Goal: Task Accomplishment & Management: Use online tool/utility

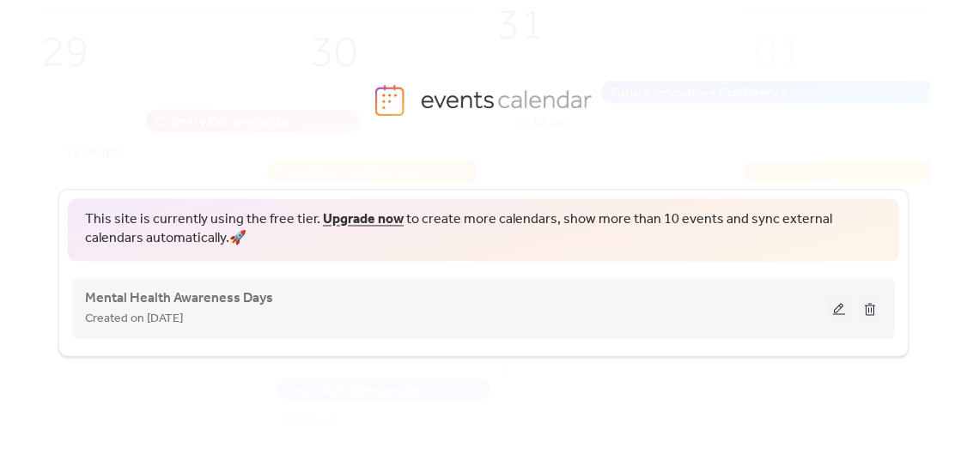
click at [835, 306] on button at bounding box center [839, 308] width 24 height 26
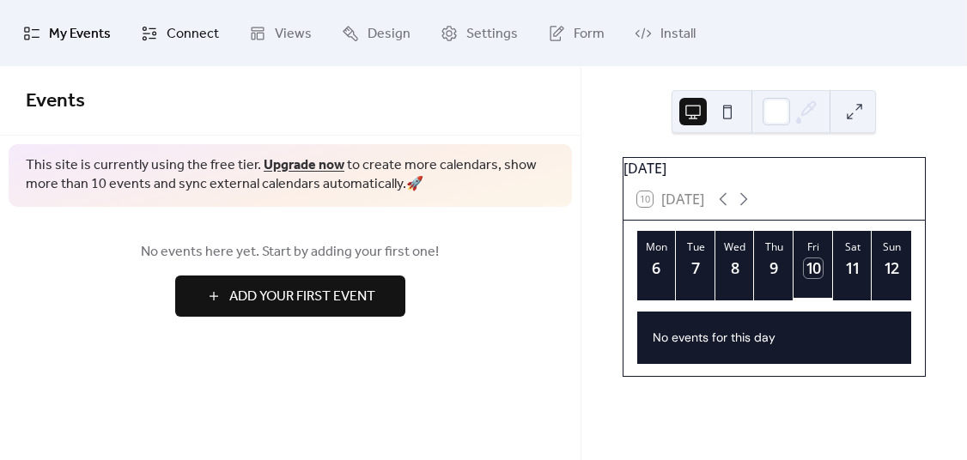
click at [176, 35] on span "Connect" at bounding box center [193, 34] width 52 height 27
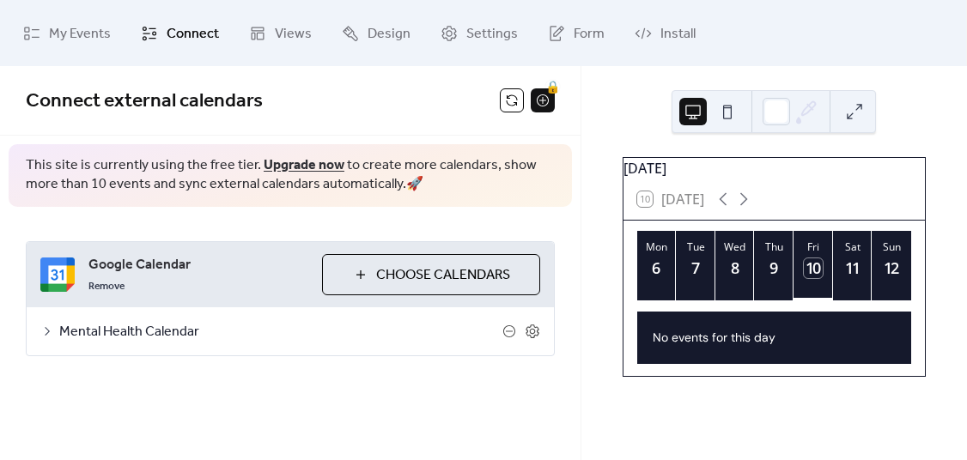
click at [40, 330] on icon at bounding box center [47, 331] width 14 height 14
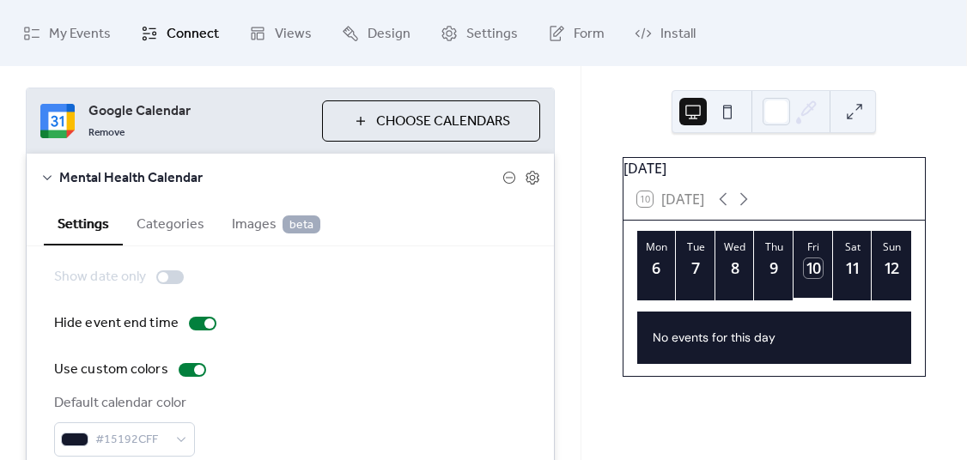
scroll to position [146, 0]
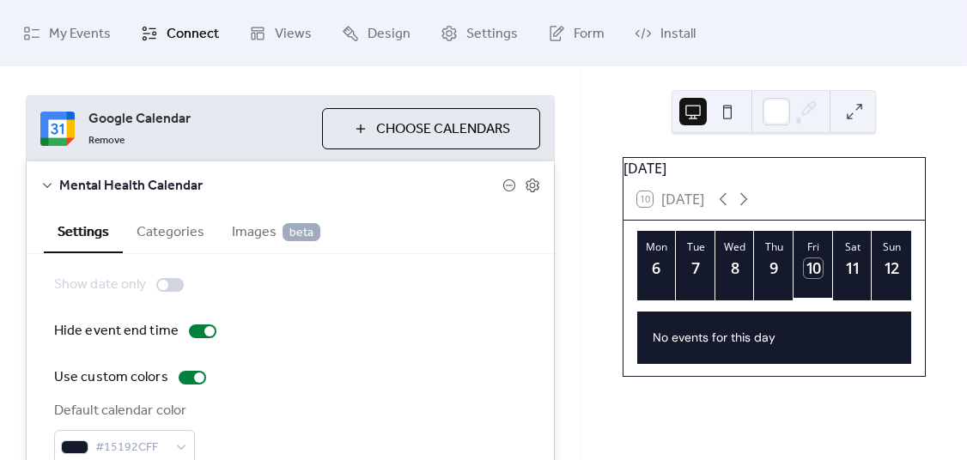
click at [167, 232] on button "Categories" at bounding box center [170, 230] width 95 height 42
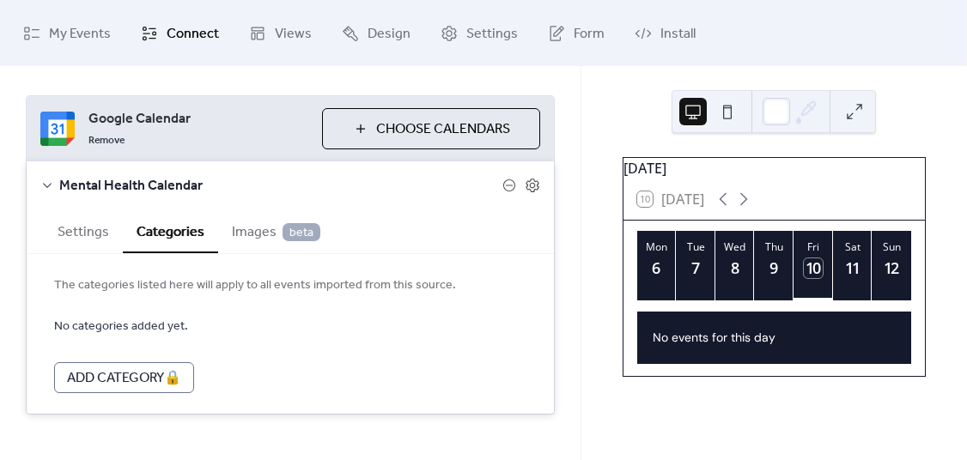
click at [246, 227] on span "Images beta" at bounding box center [276, 232] width 88 height 21
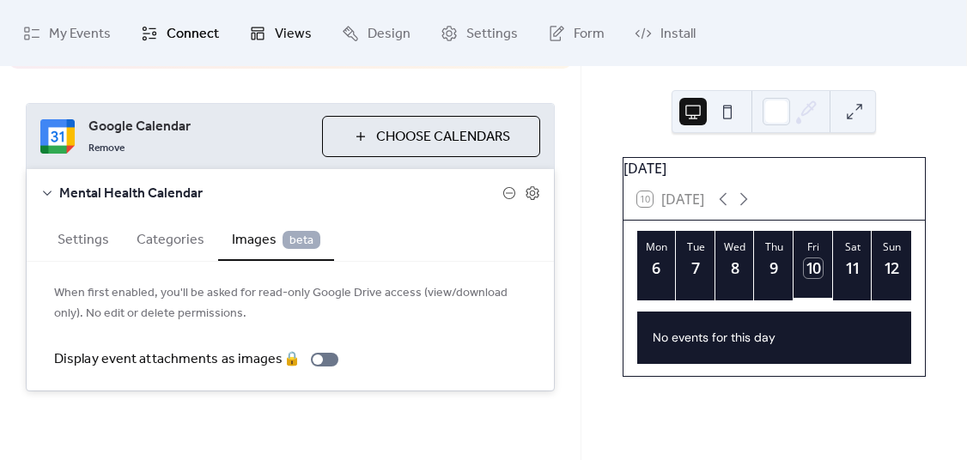
click at [276, 31] on span "Views" at bounding box center [293, 34] width 37 height 27
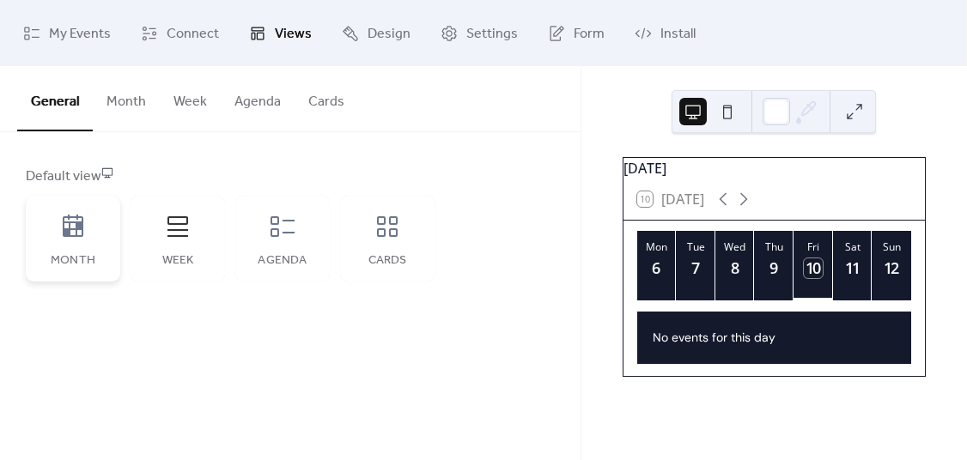
click at [65, 228] on icon at bounding box center [73, 226] width 21 height 22
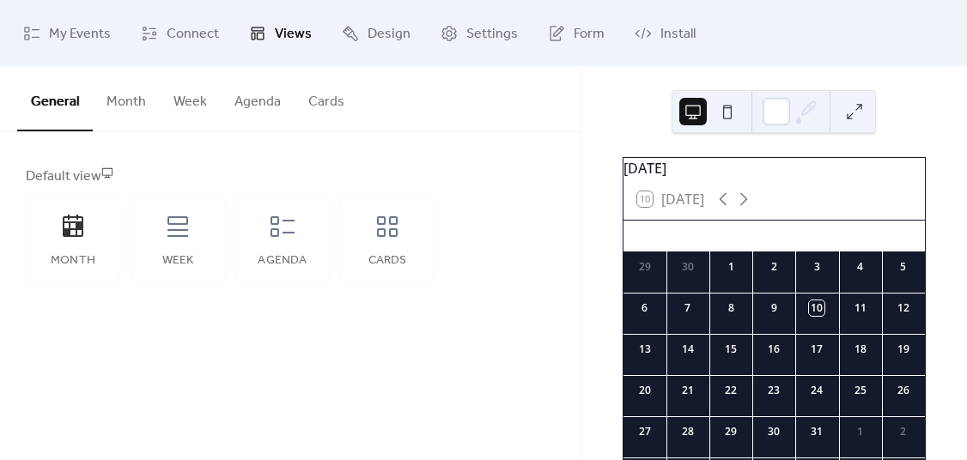
click at [312, 97] on button "Cards" at bounding box center [326, 98] width 64 height 64
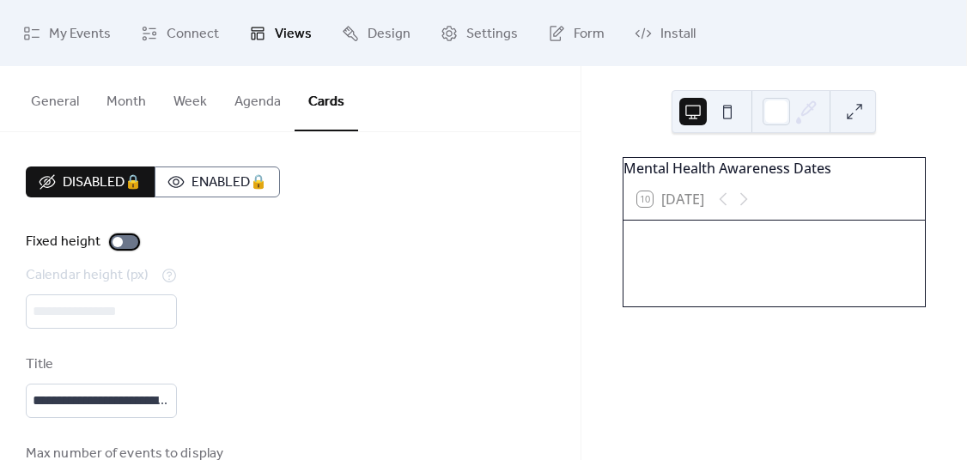
click at [122, 239] on div at bounding box center [124, 242] width 27 height 14
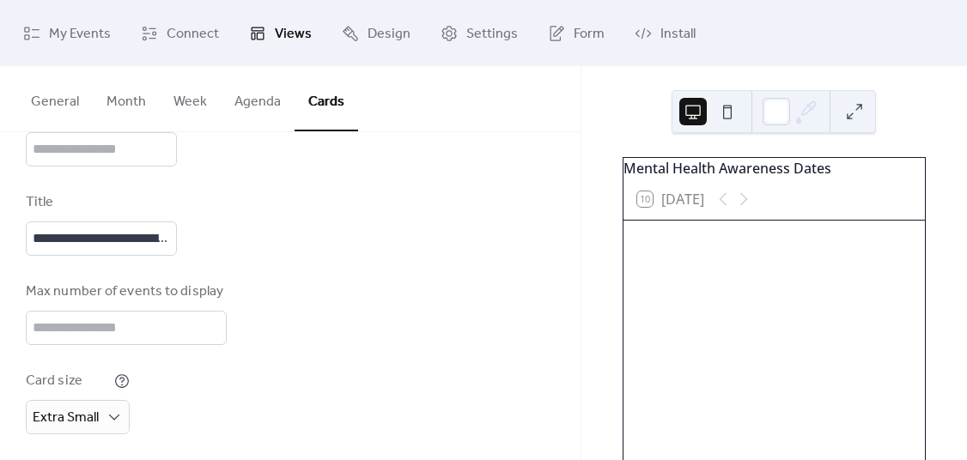
scroll to position [289, 0]
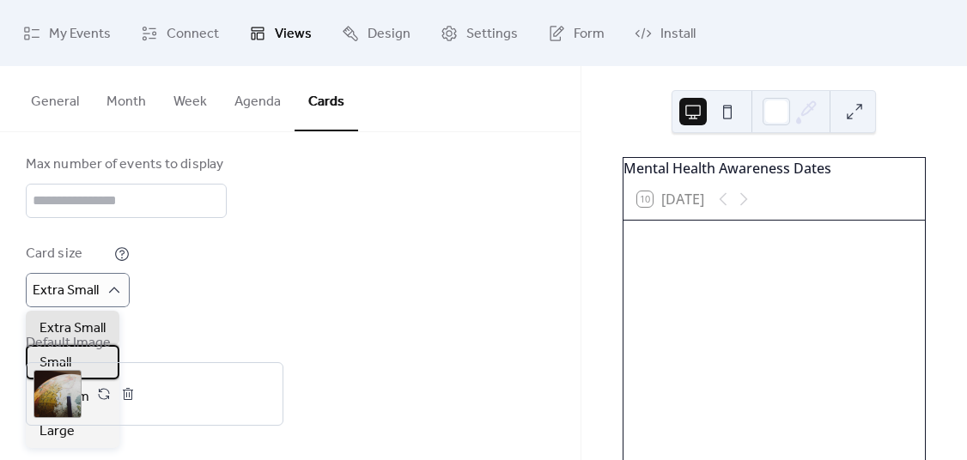
click at [79, 363] on div "Small" at bounding box center [73, 362] width 94 height 34
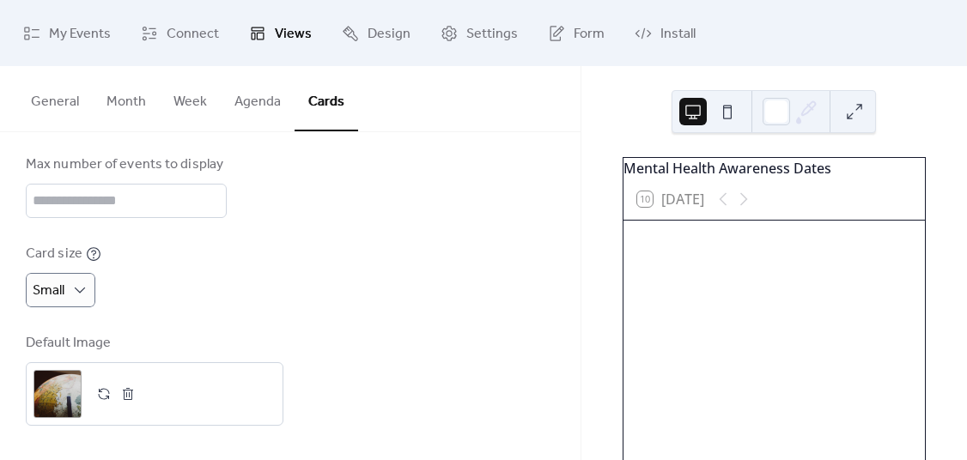
scroll to position [68, 0]
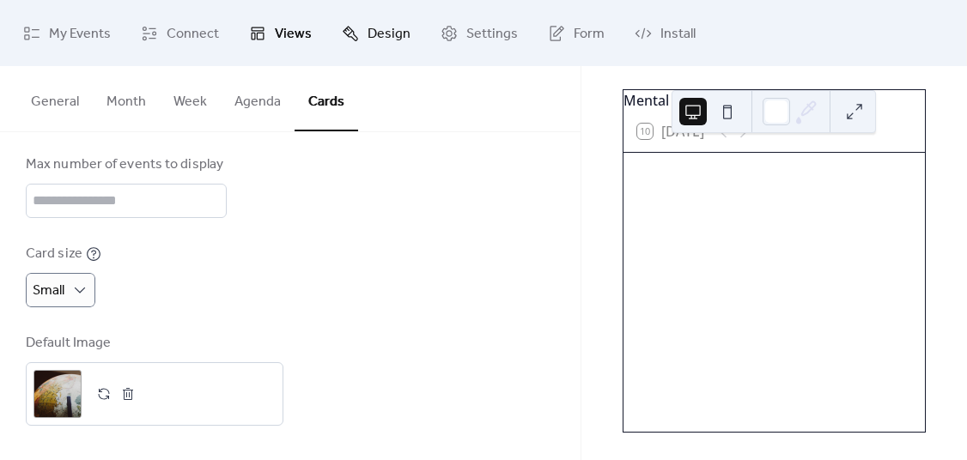
click at [379, 35] on span "Design" at bounding box center [388, 34] width 43 height 27
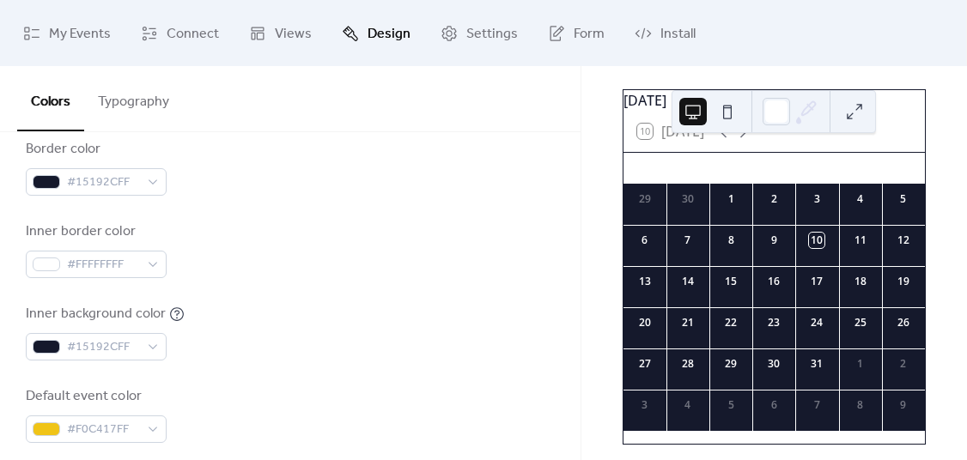
scroll to position [461, 0]
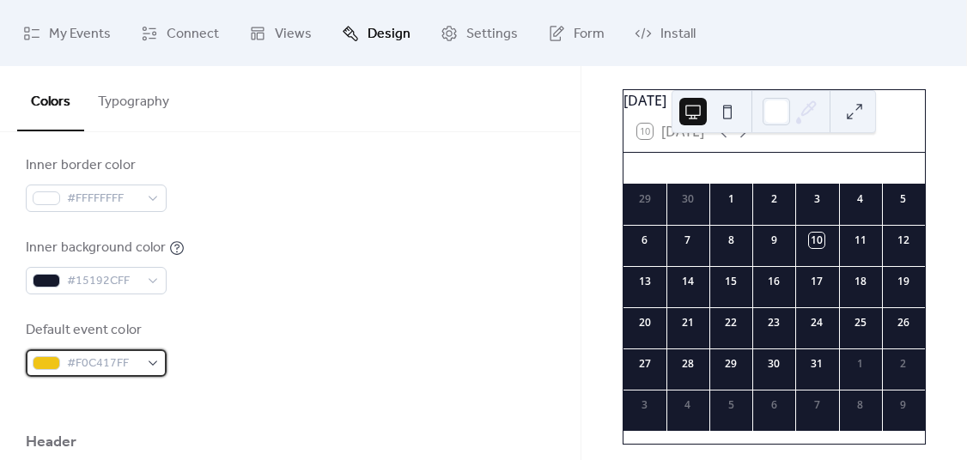
click at [122, 366] on span "#F0C417FF" at bounding box center [103, 364] width 72 height 21
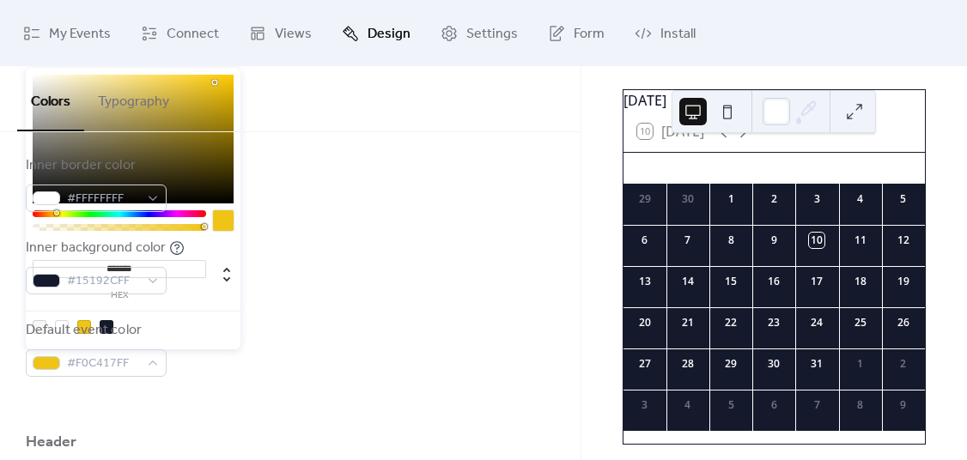
drag, startPoint x: 165, startPoint y: 273, endPoint x: 106, endPoint y: 265, distance: 58.9
click at [106, 265] on input "*******" at bounding box center [119, 269] width 173 height 18
type input "*******"
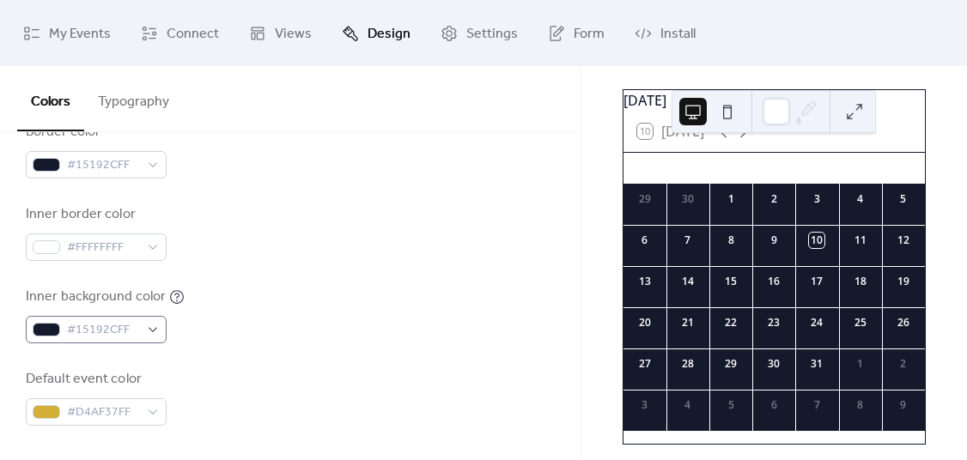
scroll to position [401, 0]
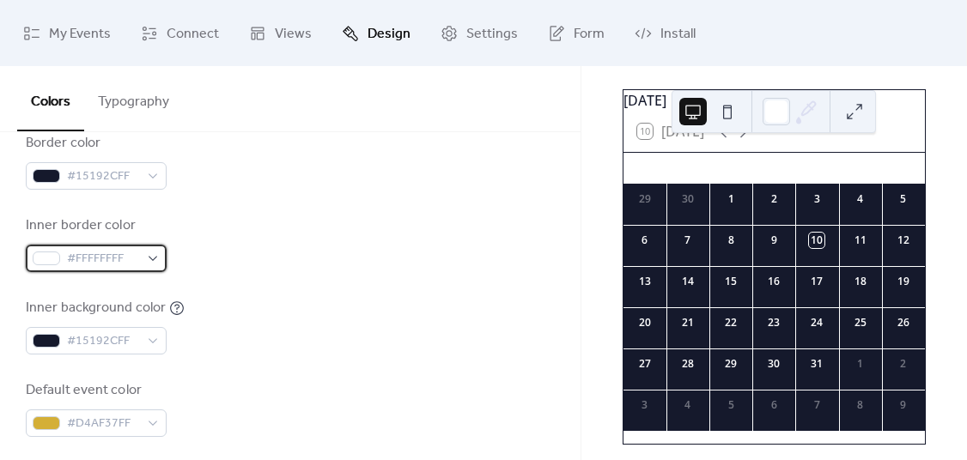
click at [115, 261] on span "#FFFFFFFF" at bounding box center [103, 259] width 72 height 21
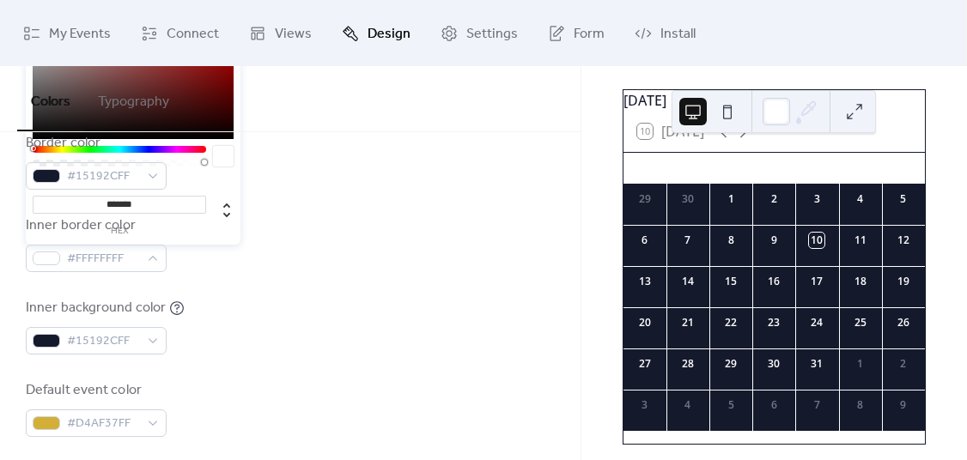
drag, startPoint x: 147, startPoint y: 203, endPoint x: 104, endPoint y: 198, distance: 43.1
click at [104, 198] on input "*******" at bounding box center [119, 205] width 173 height 18
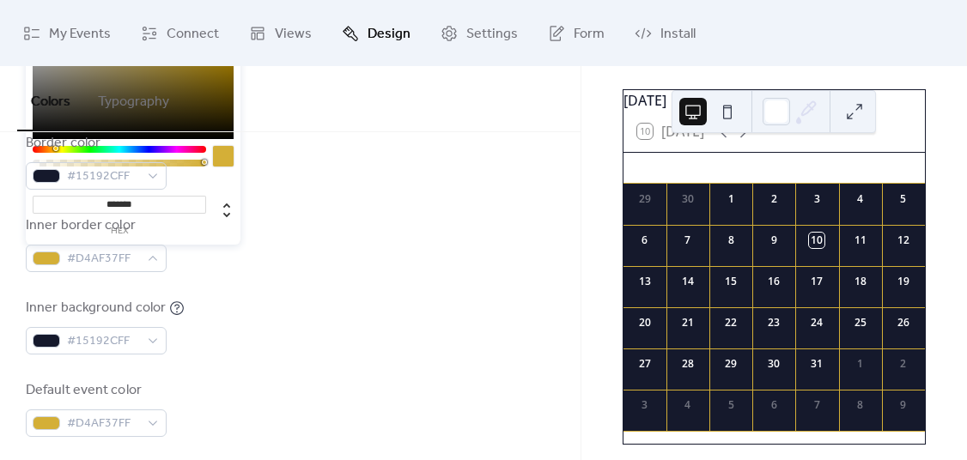
type input "*******"
click at [367, 312] on div "Inner background color #15192CFF" at bounding box center [290, 326] width 529 height 57
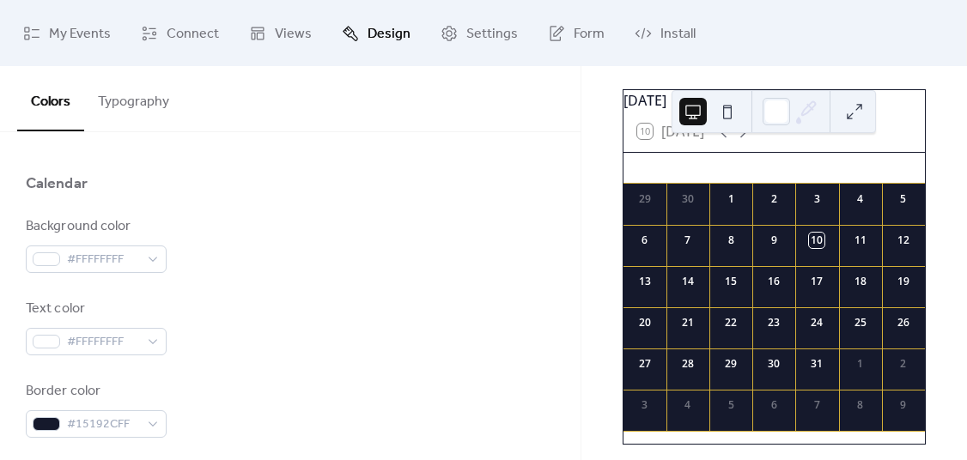
scroll to position [151, 0]
click at [149, 261] on div "#FFFFFFFF" at bounding box center [96, 260] width 141 height 27
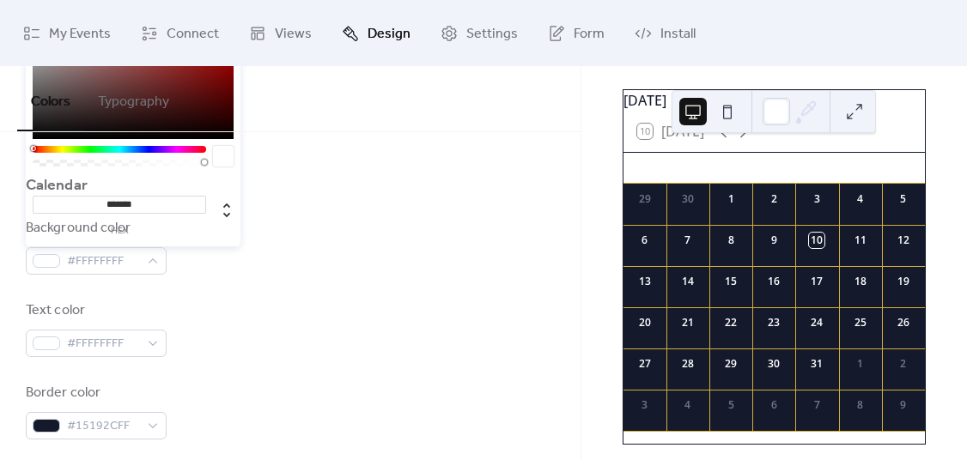
drag, startPoint x: 150, startPoint y: 202, endPoint x: 106, endPoint y: 203, distance: 43.8
click at [106, 203] on input "*******" at bounding box center [119, 205] width 173 height 18
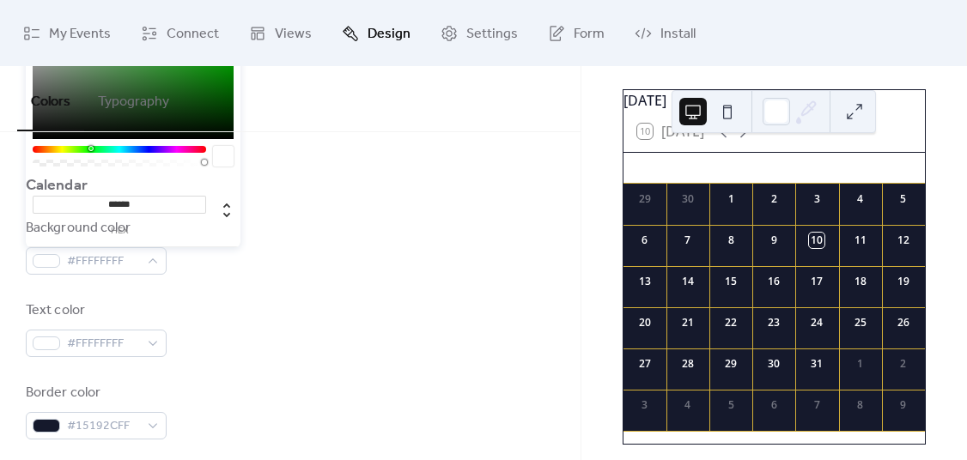
type input "*******"
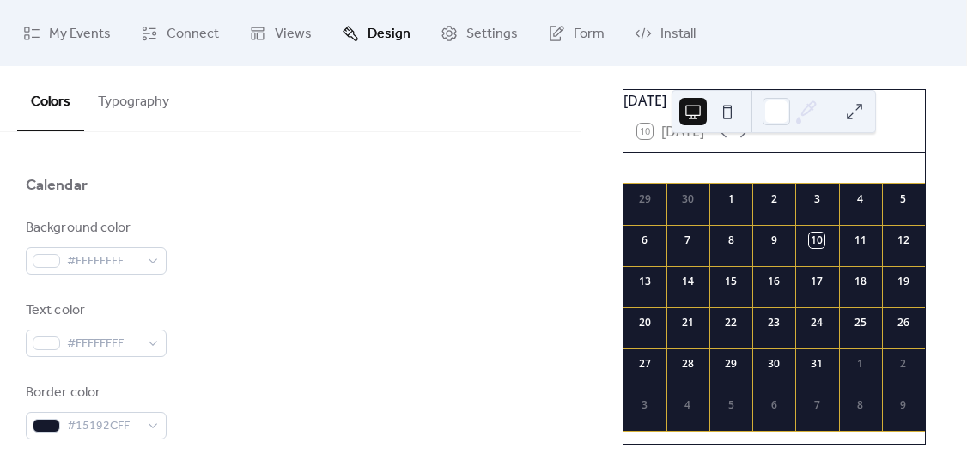
click at [451, 265] on div "Background color #FFFFFFFF" at bounding box center [290, 246] width 529 height 57
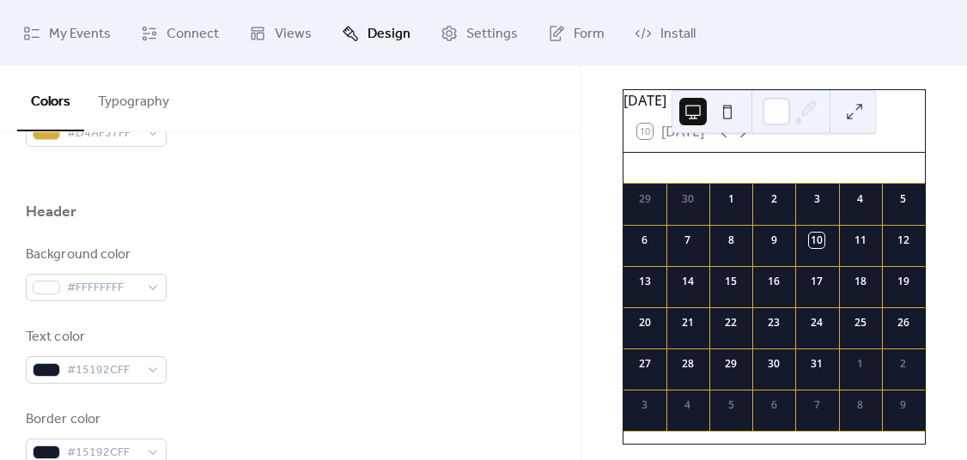
scroll to position [734, 0]
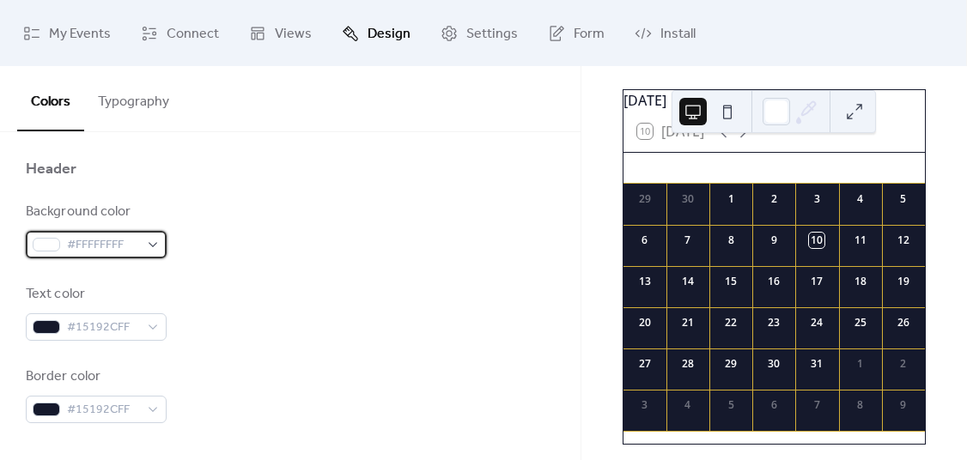
click at [158, 246] on div "#FFFFFFFF" at bounding box center [96, 244] width 141 height 27
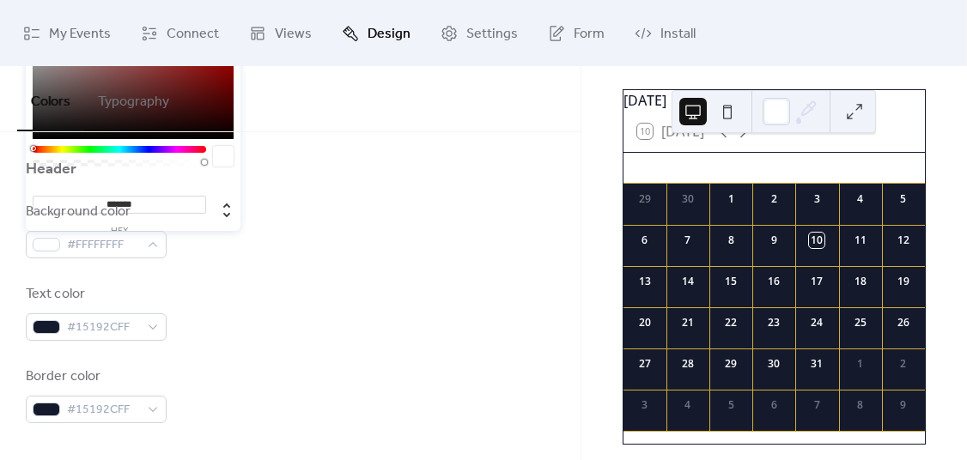
click at [151, 204] on input "*******" at bounding box center [119, 205] width 173 height 18
drag, startPoint x: 151, startPoint y: 204, endPoint x: 100, endPoint y: 204, distance: 50.6
click at [100, 204] on input "*******" at bounding box center [119, 205] width 173 height 18
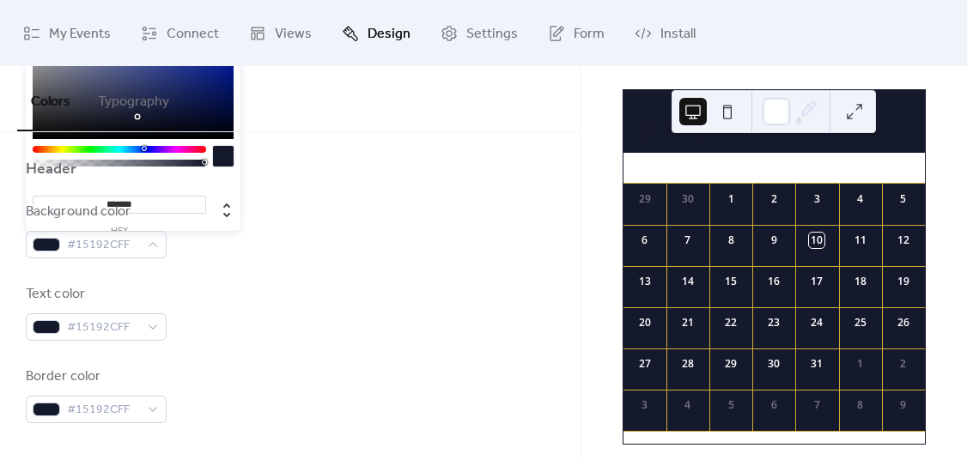
type input "*******"
click at [355, 249] on div "Background color #15192CFF" at bounding box center [290, 230] width 529 height 57
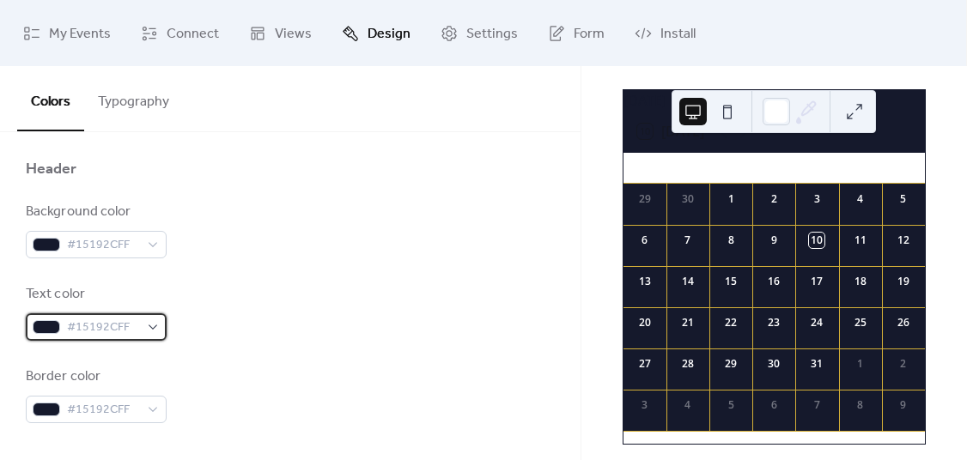
click at [153, 326] on div "#15192CFF" at bounding box center [96, 326] width 141 height 27
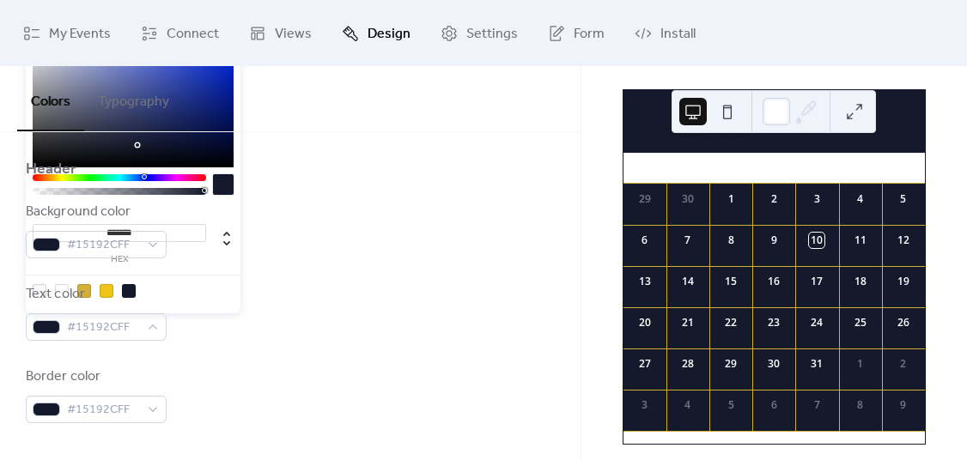
click at [58, 289] on div at bounding box center [62, 291] width 14 height 14
type input "*******"
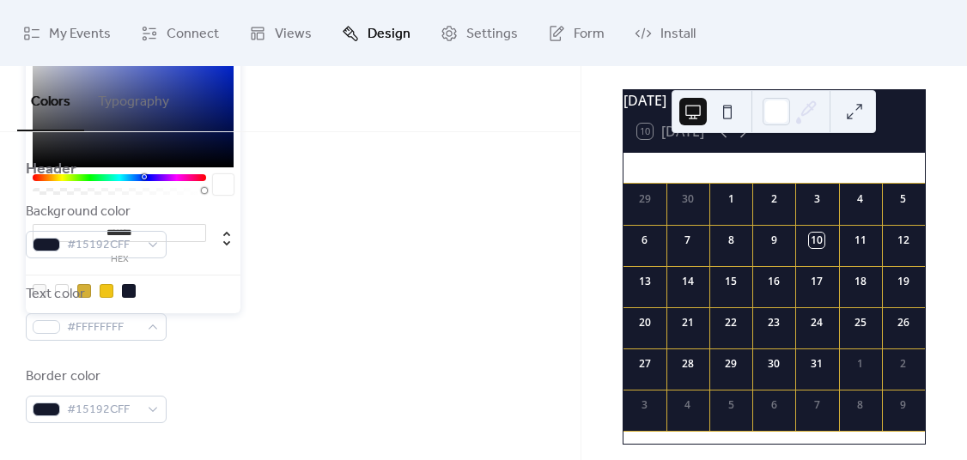
click at [338, 263] on div "Background color #15192CFF Text color #FFFFFFFF Border color #15192CFF" at bounding box center [290, 312] width 529 height 221
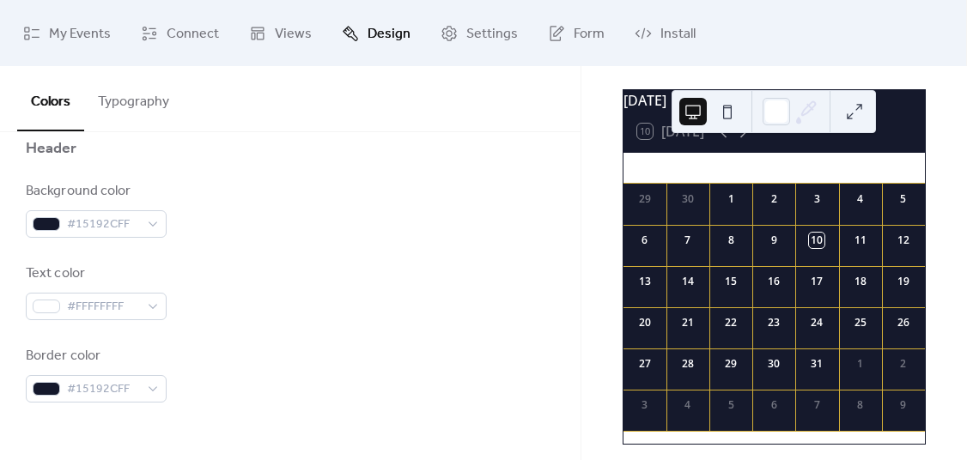
scroll to position [818, 0]
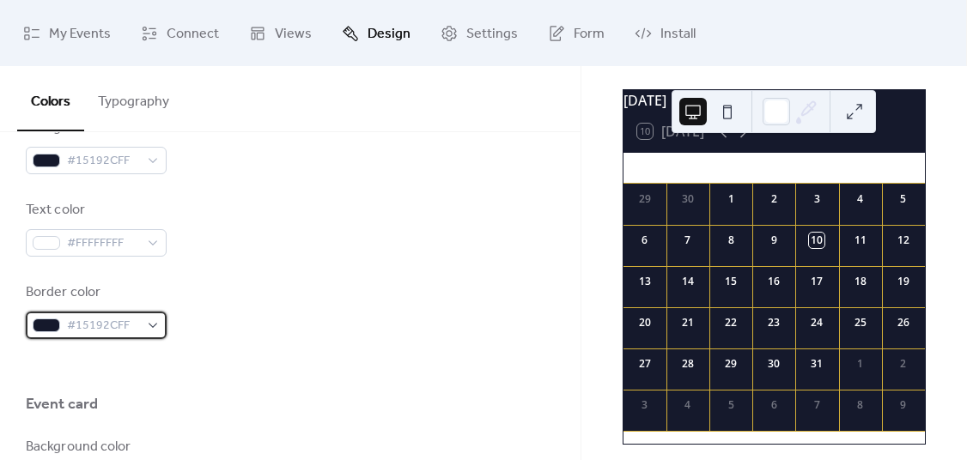
click at [160, 319] on div "#15192CFF" at bounding box center [96, 325] width 141 height 27
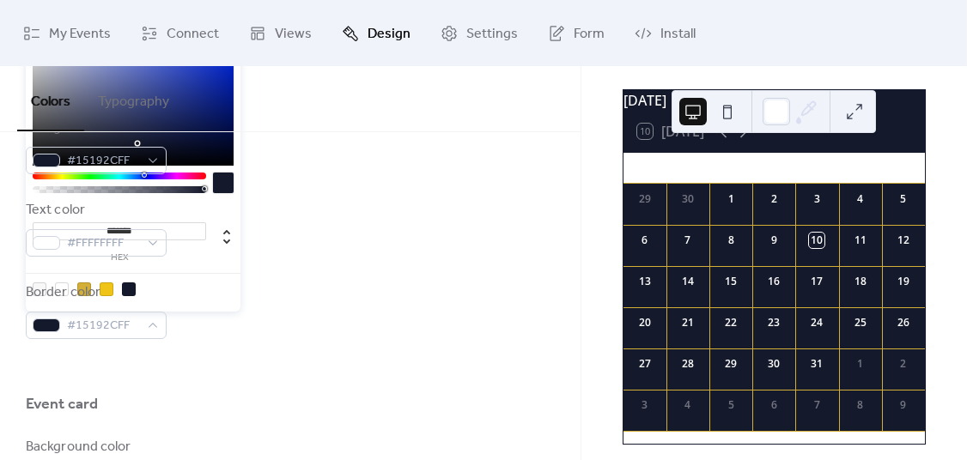
click at [86, 286] on div at bounding box center [84, 289] width 14 height 14
type input "*******"
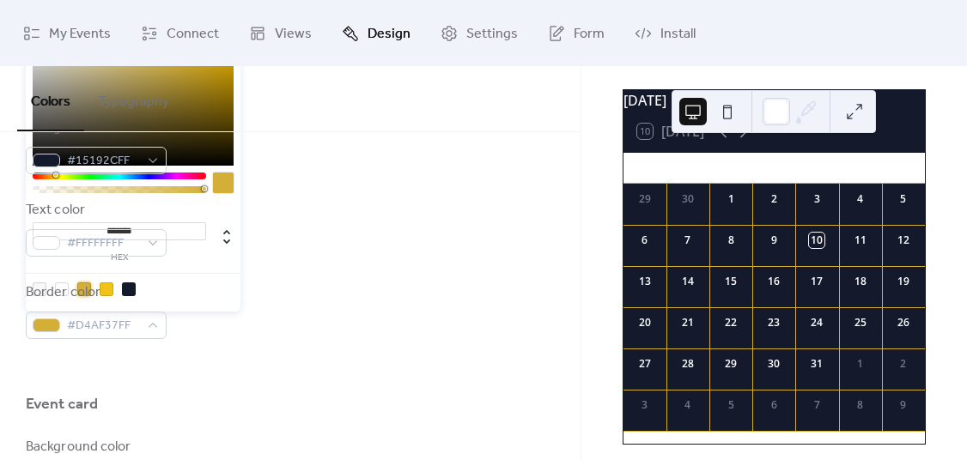
click at [272, 251] on div "Text color #FFFFFFFF" at bounding box center [290, 228] width 529 height 57
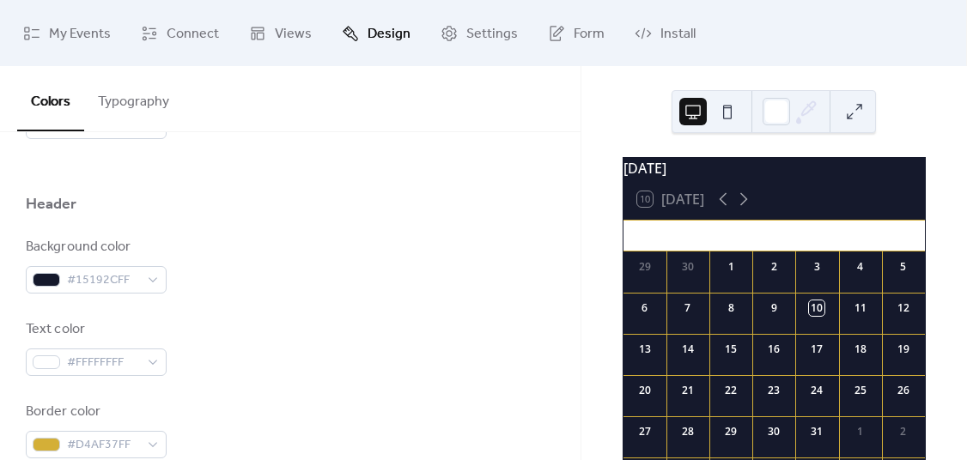
scroll to position [527, 0]
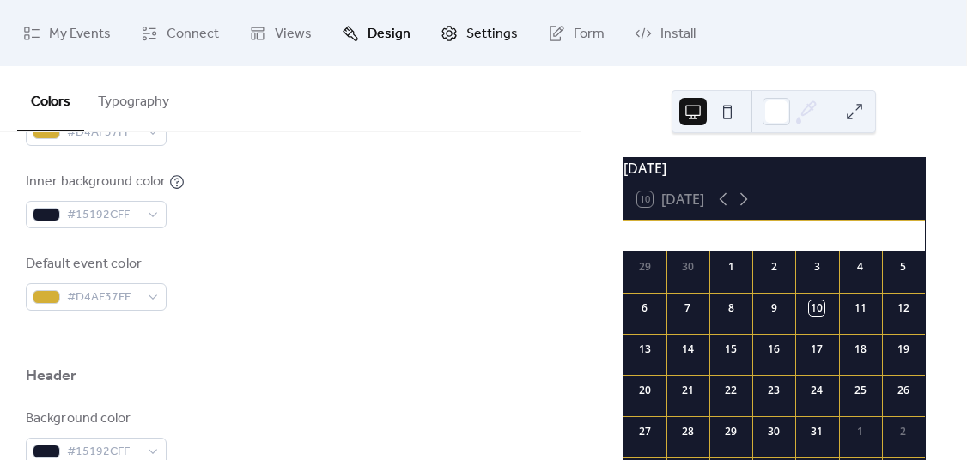
click at [484, 29] on span "Settings" at bounding box center [492, 34] width 52 height 27
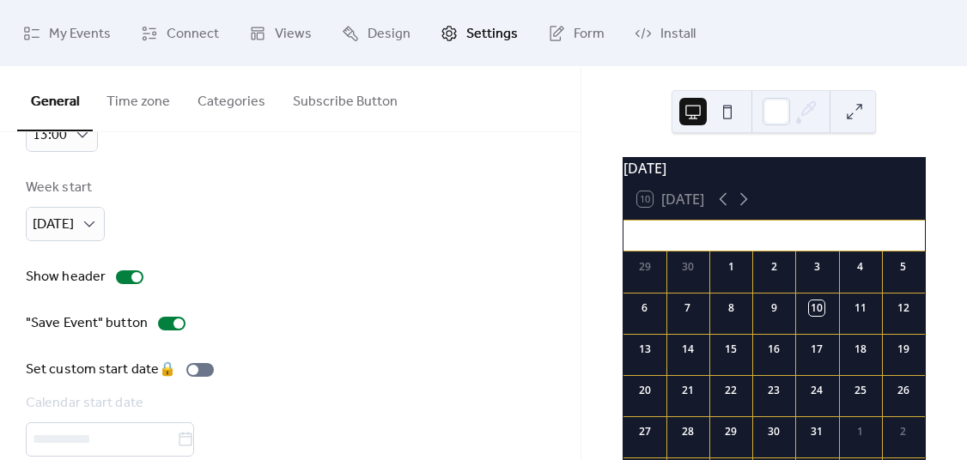
scroll to position [157, 0]
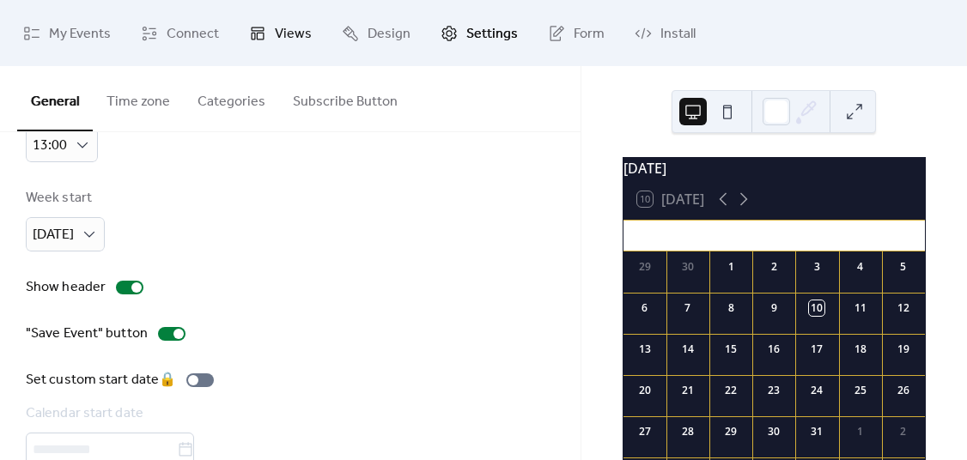
click at [270, 32] on link "Views" at bounding box center [280, 33] width 88 height 52
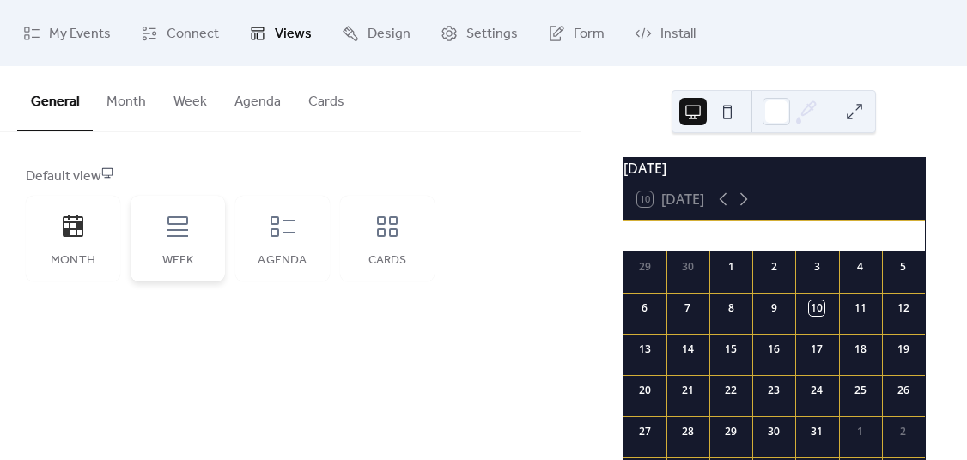
click at [181, 233] on icon at bounding box center [177, 226] width 27 height 27
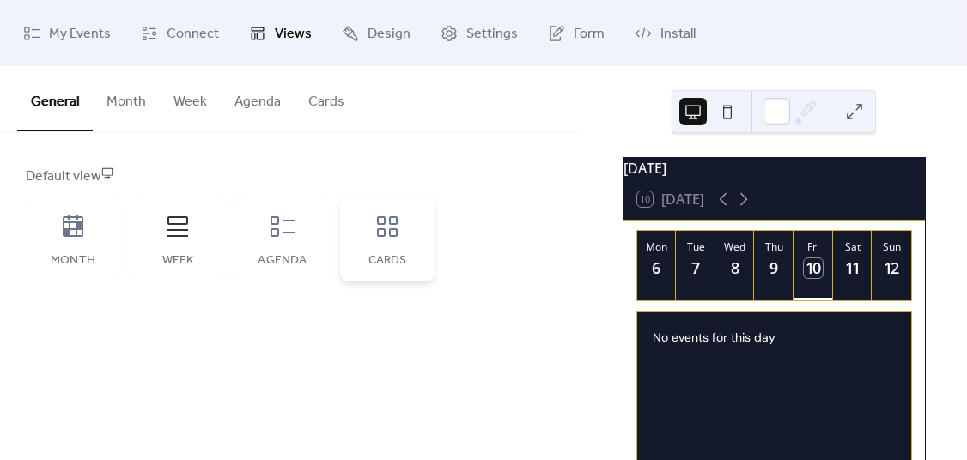
click at [377, 229] on icon at bounding box center [387, 226] width 21 height 21
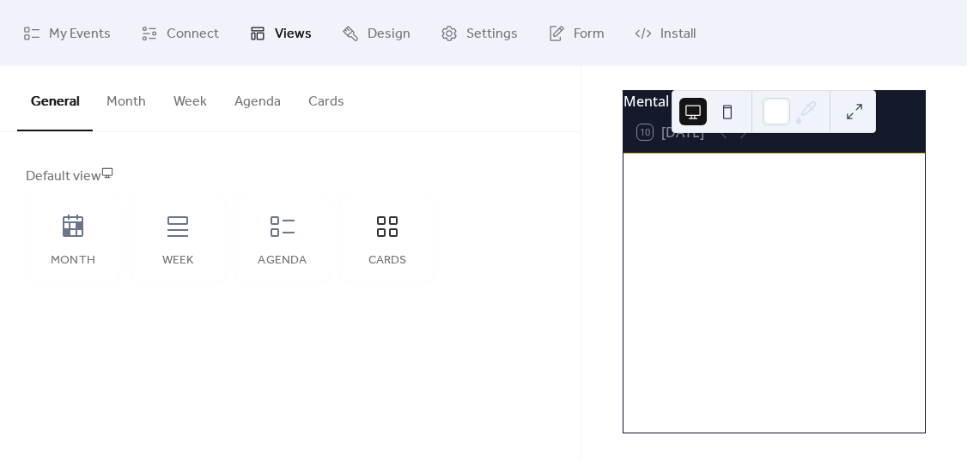
scroll to position [68, 0]
click at [280, 221] on icon at bounding box center [282, 226] width 27 height 27
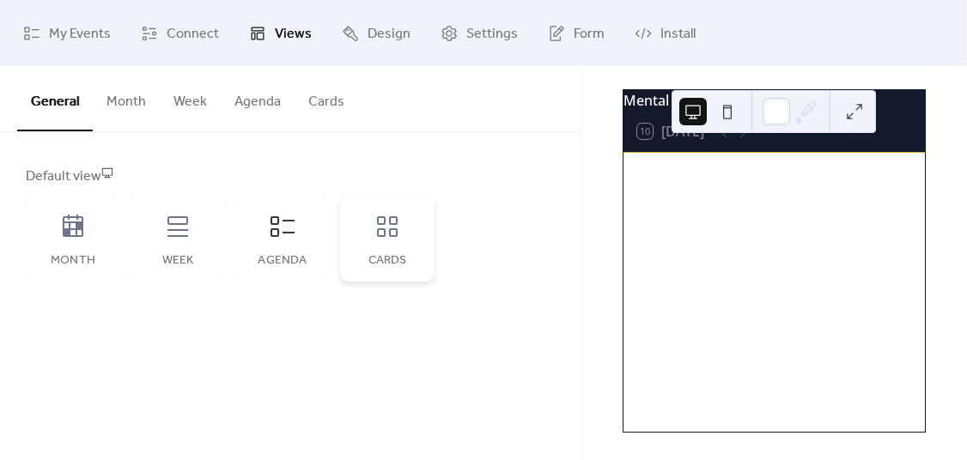
click at [399, 235] on icon at bounding box center [386, 226] width 27 height 27
click at [78, 235] on icon at bounding box center [73, 226] width 21 height 22
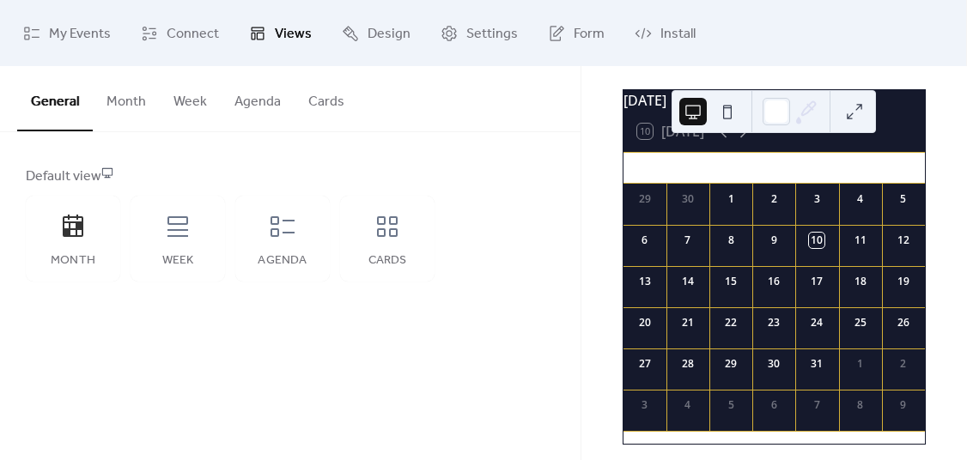
click at [121, 102] on button "Month" at bounding box center [126, 98] width 67 height 64
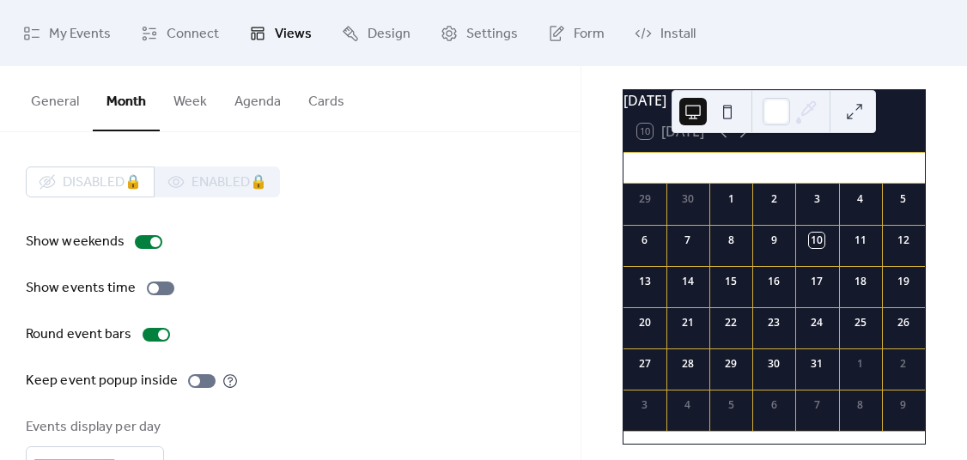
click at [185, 100] on button "Week" at bounding box center [190, 98] width 61 height 64
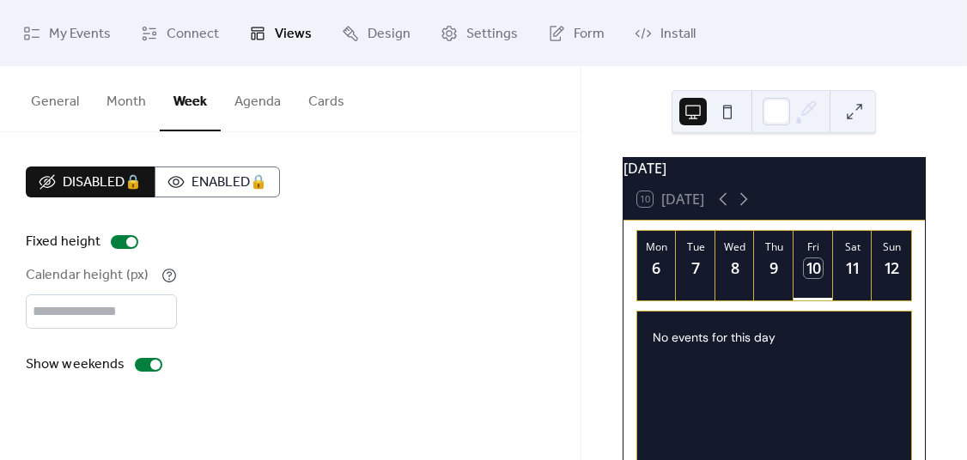
click at [246, 99] on button "Agenda" at bounding box center [258, 98] width 74 height 64
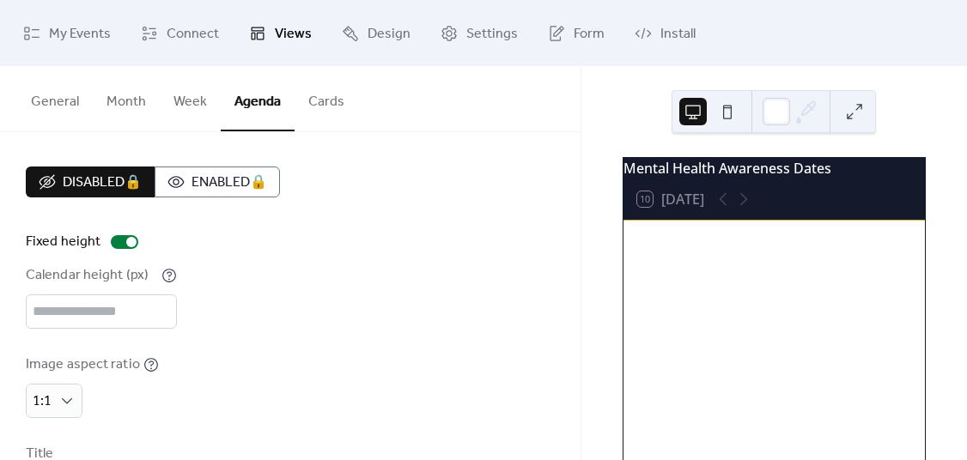
click at [327, 99] on button "Cards" at bounding box center [326, 98] width 64 height 64
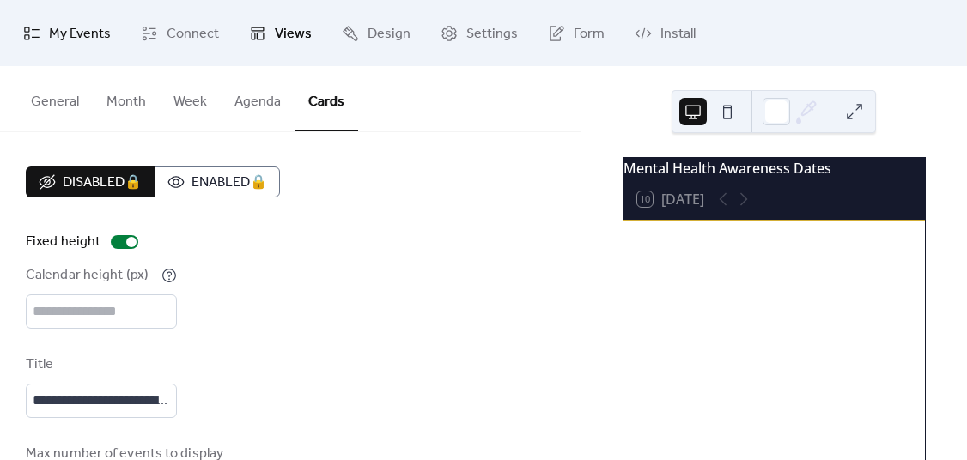
drag, startPoint x: 182, startPoint y: 27, endPoint x: 86, endPoint y: 39, distance: 96.8
click at [86, 39] on span "My Events" at bounding box center [80, 34] width 62 height 27
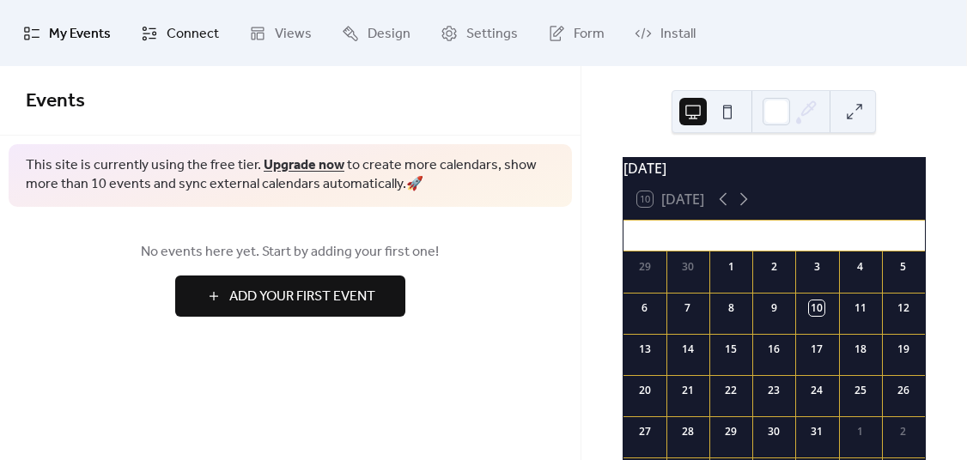
click at [187, 33] on span "Connect" at bounding box center [193, 34] width 52 height 27
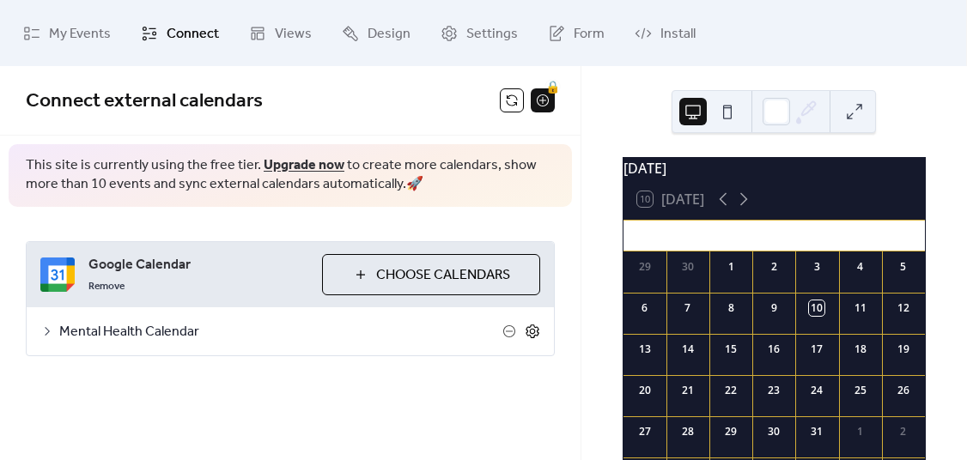
click at [533, 330] on icon at bounding box center [532, 331] width 6 height 6
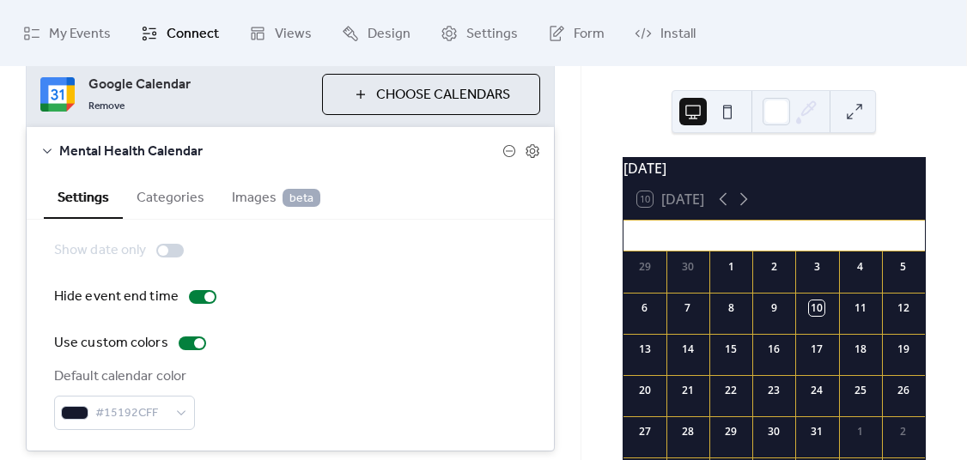
scroll to position [240, 0]
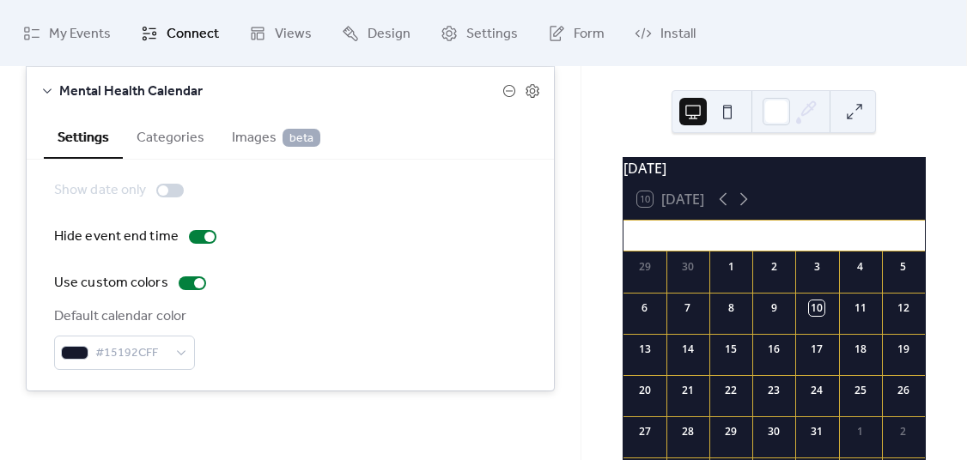
click at [155, 137] on button "Categories" at bounding box center [170, 136] width 95 height 42
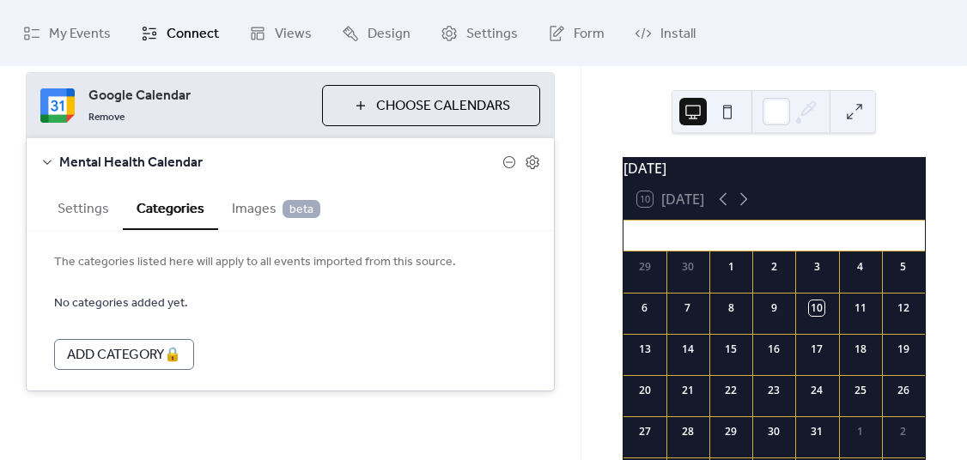
scroll to position [169, 0]
click at [264, 208] on span "Images beta" at bounding box center [276, 209] width 88 height 21
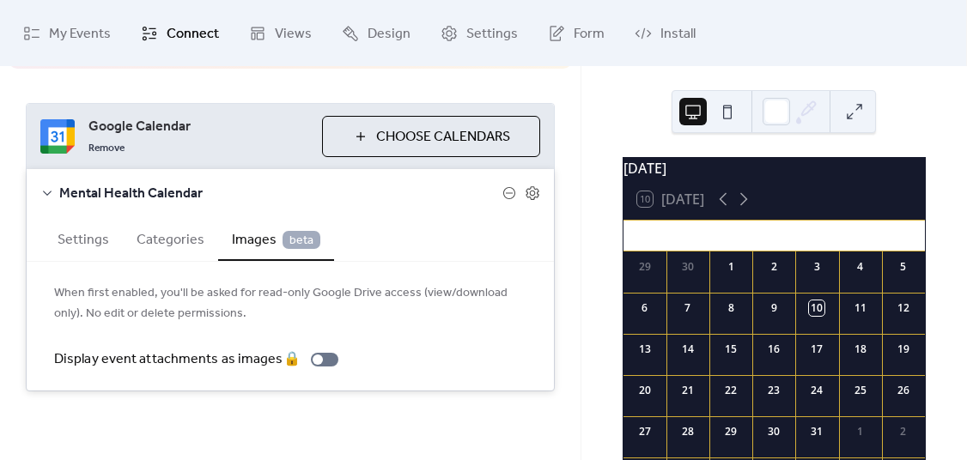
scroll to position [138, 0]
click at [385, 143] on span "Choose Calendars" at bounding box center [443, 137] width 134 height 21
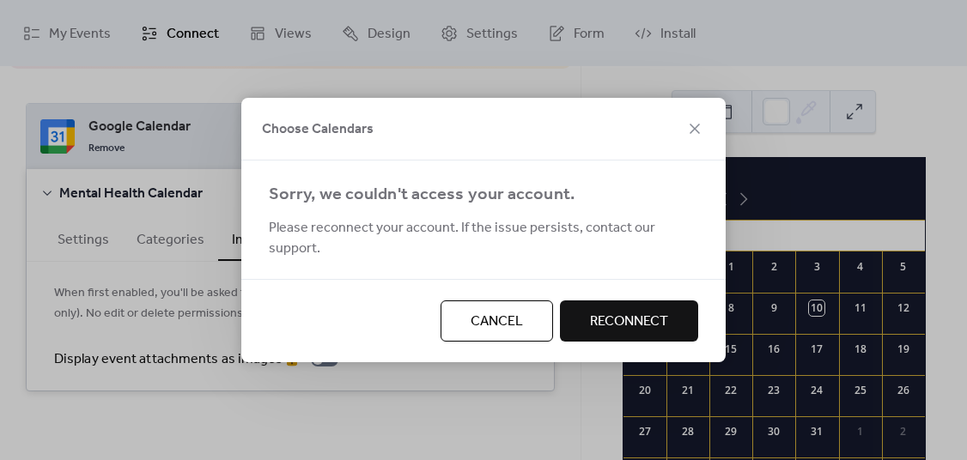
click at [604, 312] on span "Reconnect" at bounding box center [629, 322] width 78 height 21
click at [497, 312] on span "Cancel" at bounding box center [496, 322] width 52 height 21
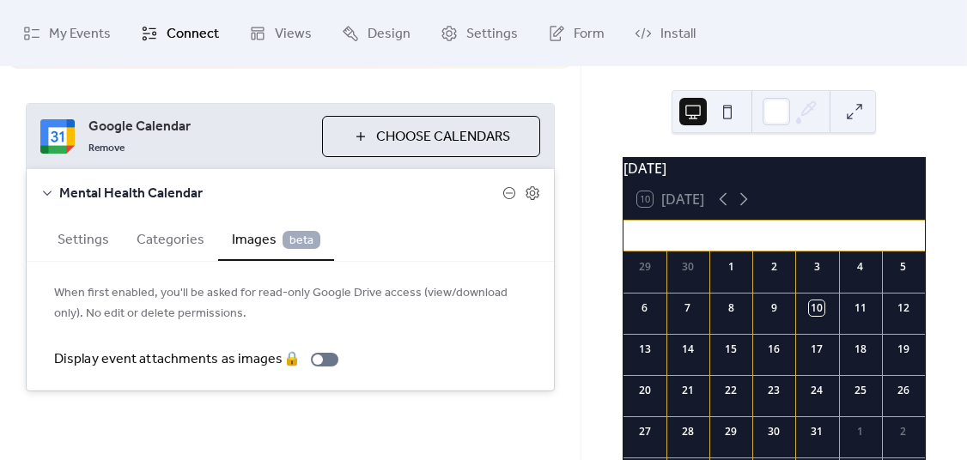
click at [421, 137] on span "Choose Calendars" at bounding box center [443, 137] width 134 height 21
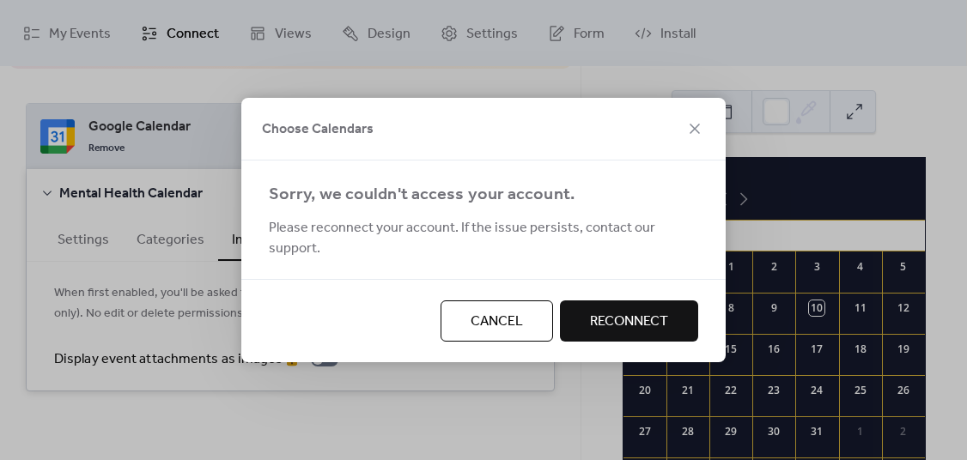
click at [484, 315] on span "Cancel" at bounding box center [496, 322] width 52 height 21
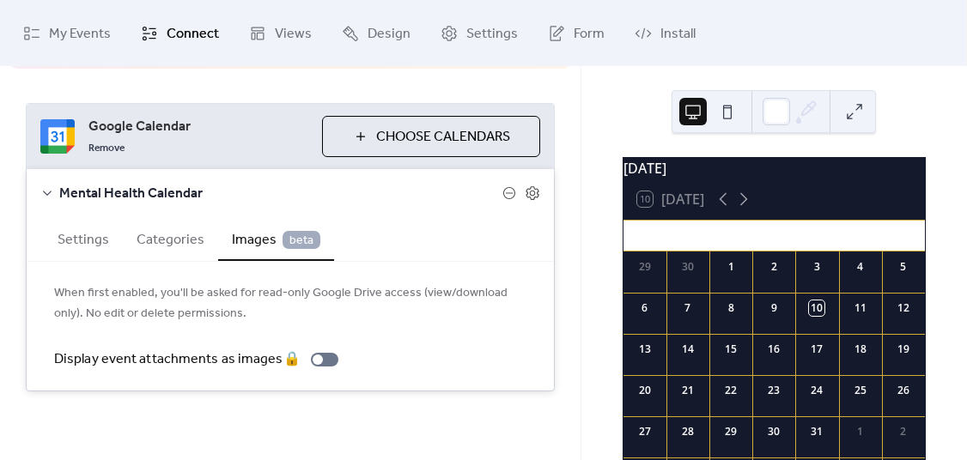
click at [51, 189] on icon at bounding box center [47, 193] width 14 height 14
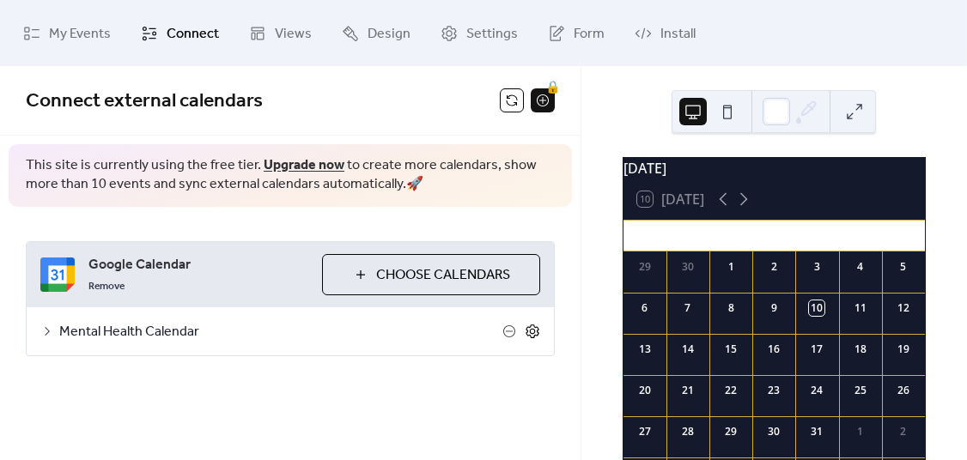
click at [532, 330] on icon at bounding box center [531, 331] width 15 height 15
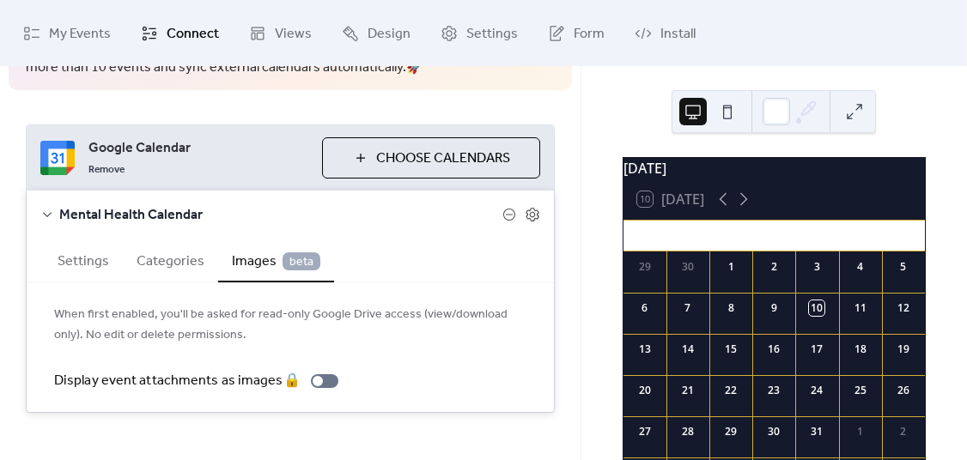
scroll to position [138, 0]
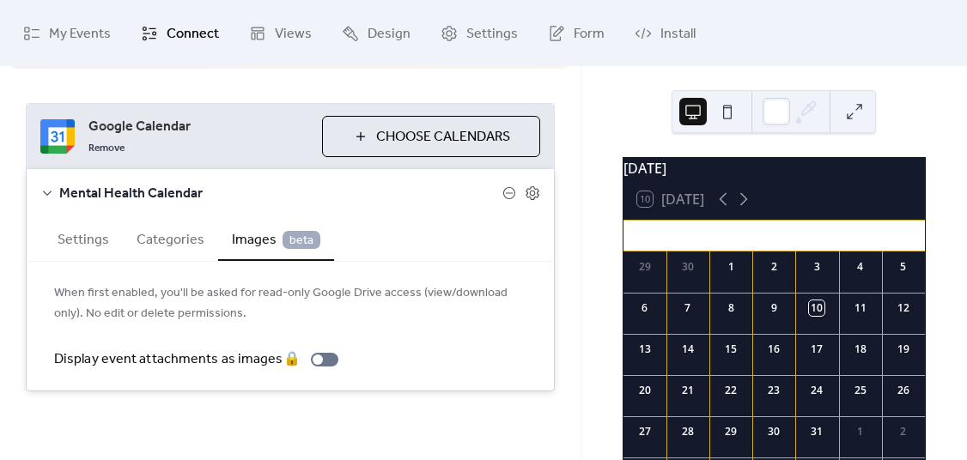
click at [70, 233] on button "Settings" at bounding box center [83, 238] width 79 height 42
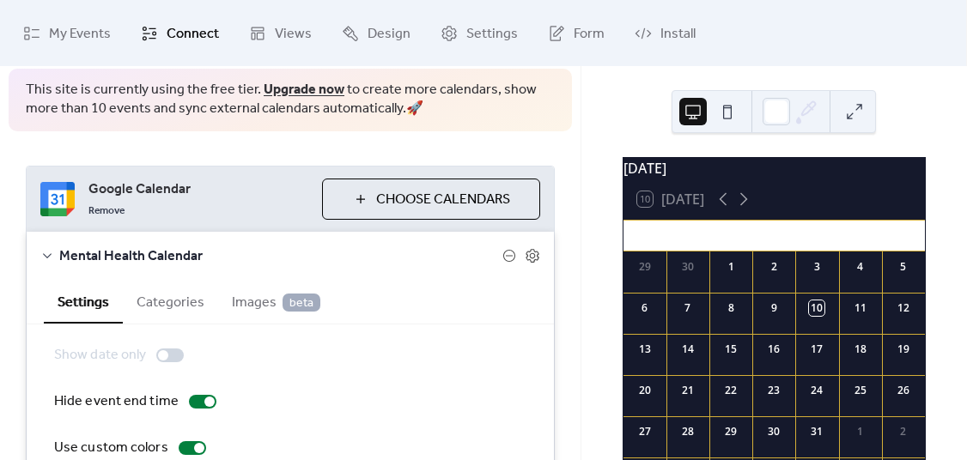
scroll to position [0, 0]
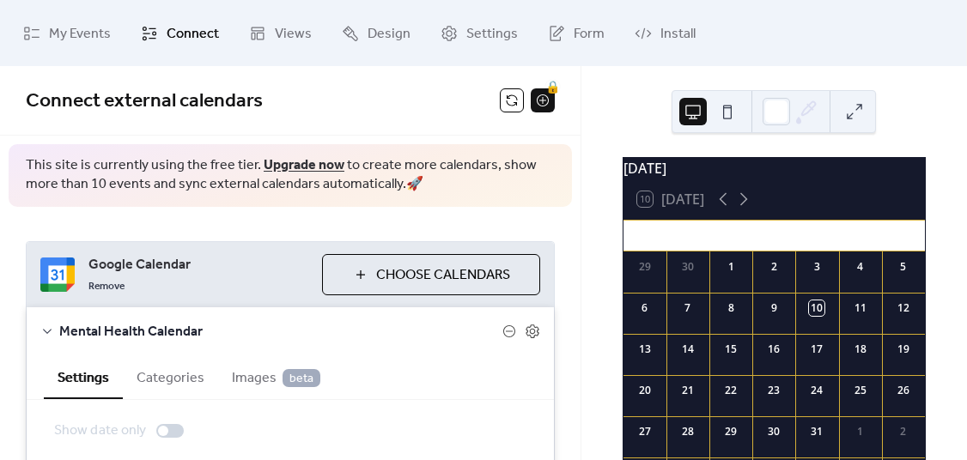
click at [170, 374] on button "Categories" at bounding box center [170, 376] width 95 height 42
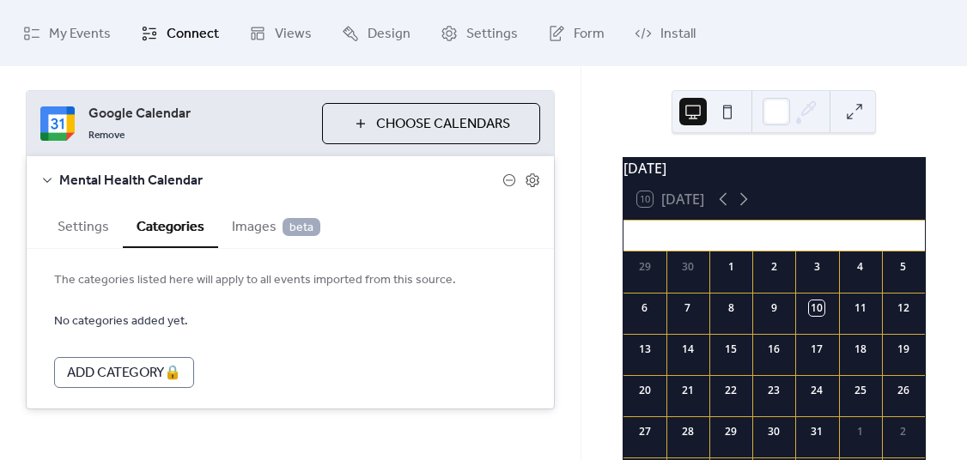
scroll to position [169, 0]
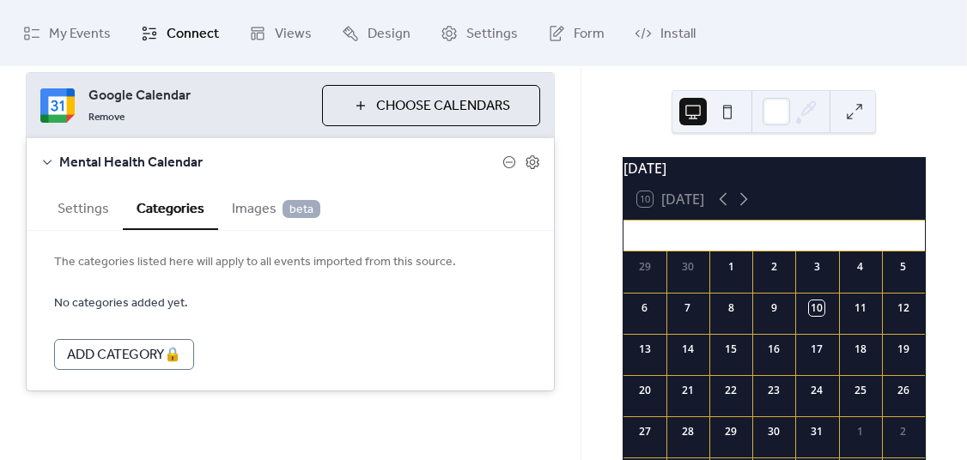
click at [261, 203] on span "Images beta" at bounding box center [276, 209] width 88 height 21
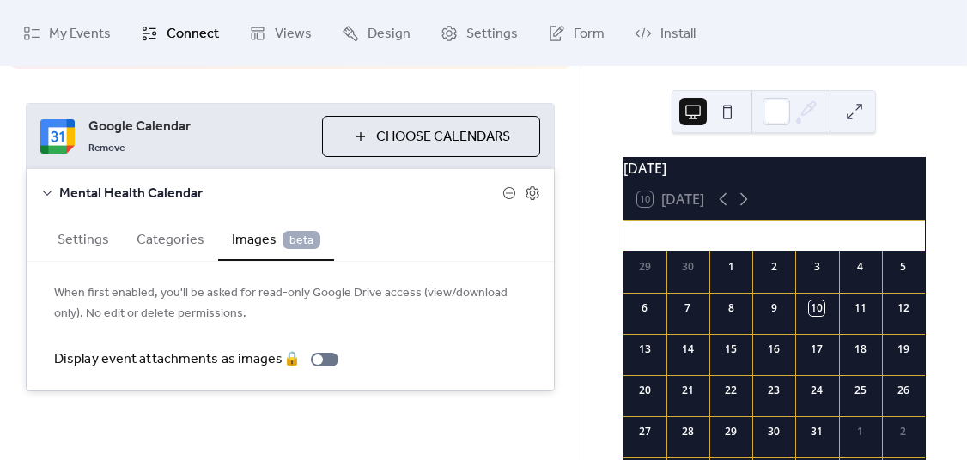
scroll to position [138, 0]
click at [48, 188] on icon at bounding box center [47, 193] width 14 height 14
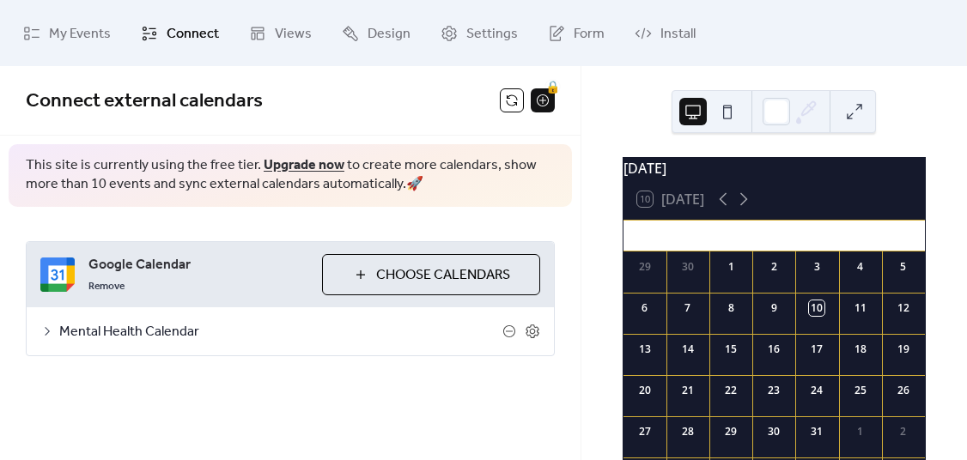
scroll to position [0, 0]
click at [504, 330] on icon at bounding box center [509, 331] width 14 height 14
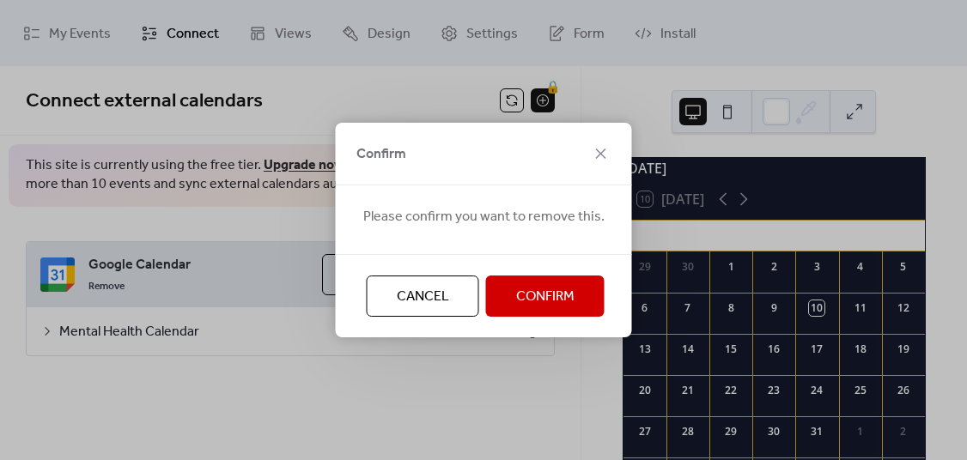
click at [415, 298] on span "Cancel" at bounding box center [423, 297] width 52 height 21
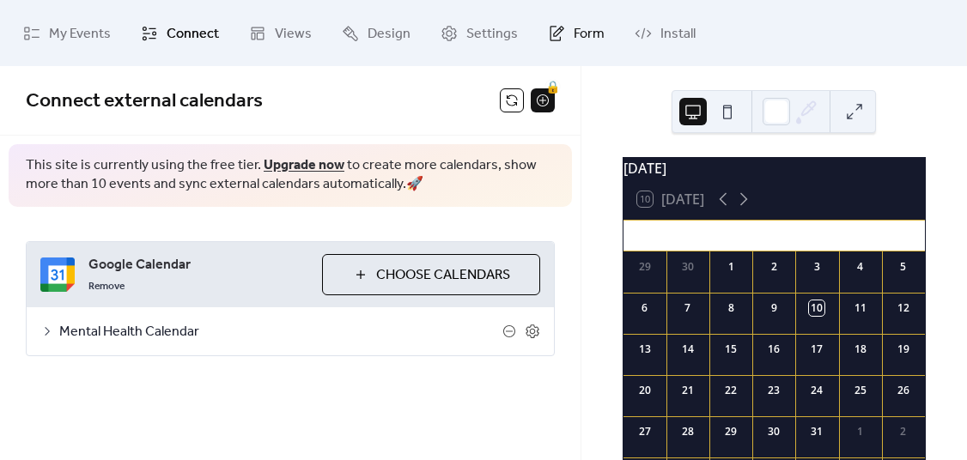
click at [578, 32] on span "Form" at bounding box center [588, 34] width 31 height 27
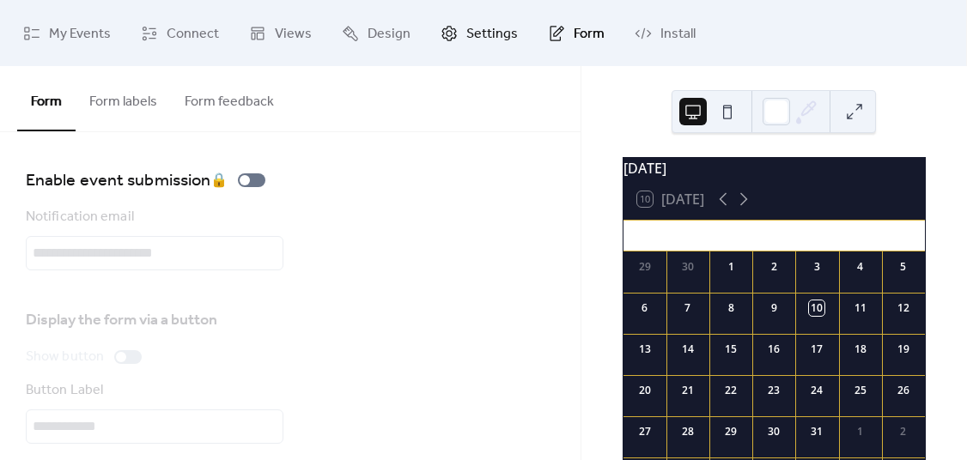
click at [474, 30] on span "Settings" at bounding box center [492, 34] width 52 height 27
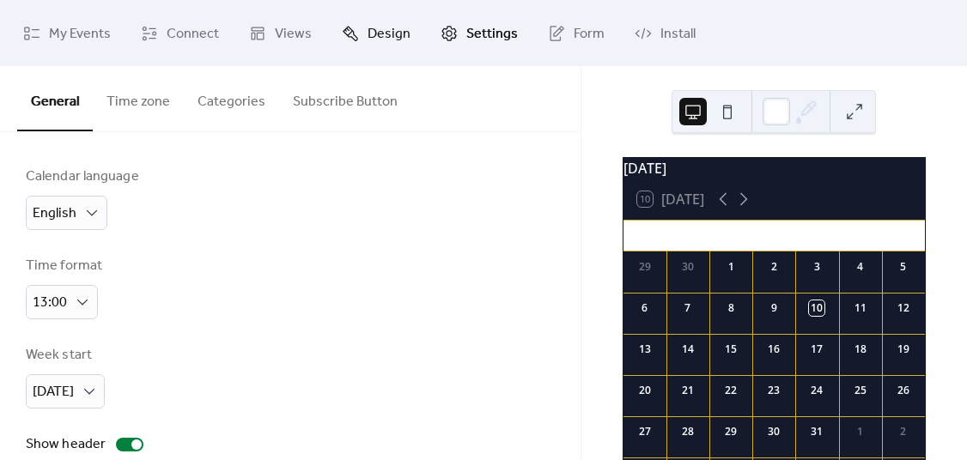
click at [397, 39] on span "Design" at bounding box center [388, 34] width 43 height 27
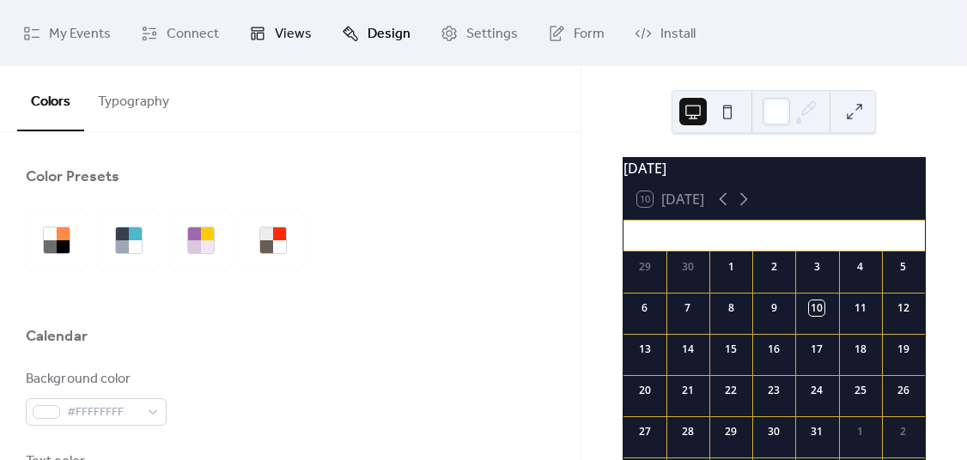
click at [275, 39] on span "Views" at bounding box center [293, 34] width 37 height 27
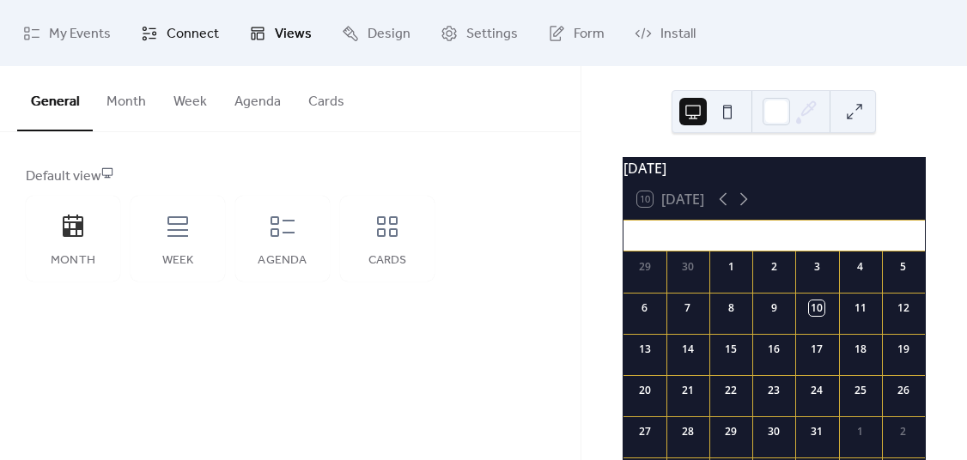
click at [177, 34] on span "Connect" at bounding box center [193, 34] width 52 height 27
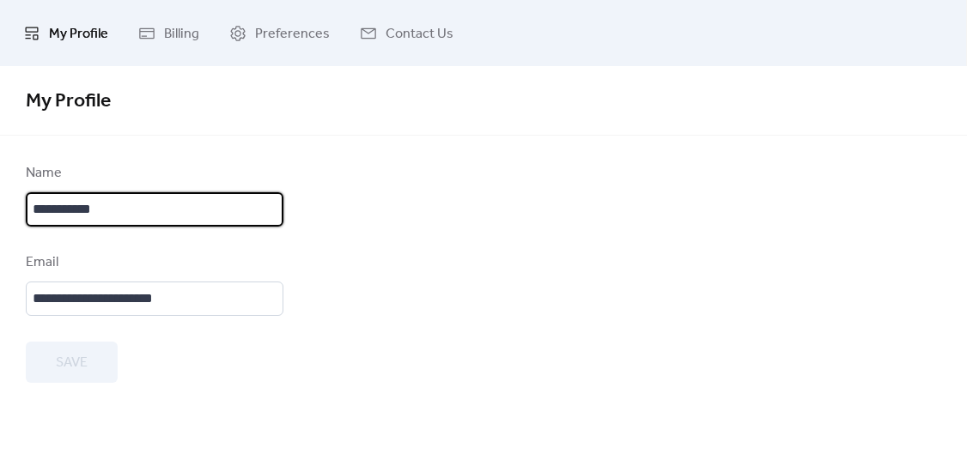
drag, startPoint x: 114, startPoint y: 208, endPoint x: 77, endPoint y: 207, distance: 36.9
click at [77, 207] on input "**********" at bounding box center [155, 209] width 258 height 34
type input "**********"
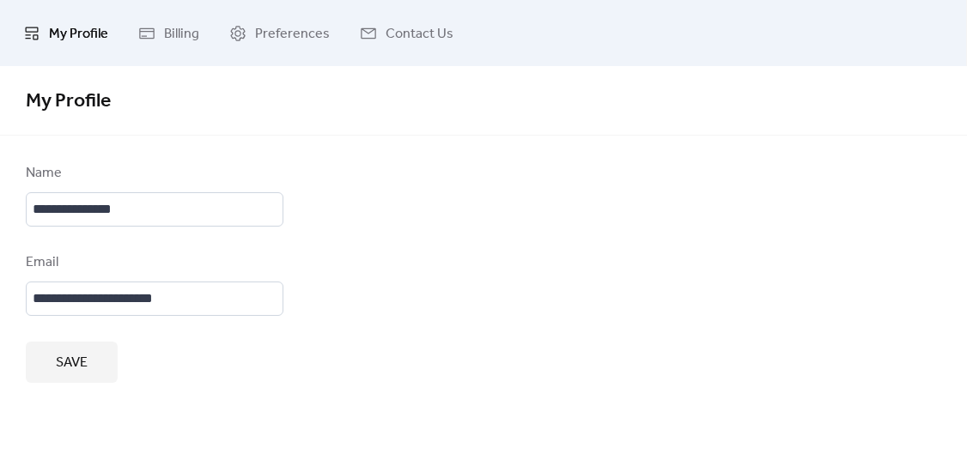
click at [73, 363] on span "Save" at bounding box center [72, 363] width 32 height 21
click at [174, 36] on span "Billing" at bounding box center [181, 34] width 35 height 27
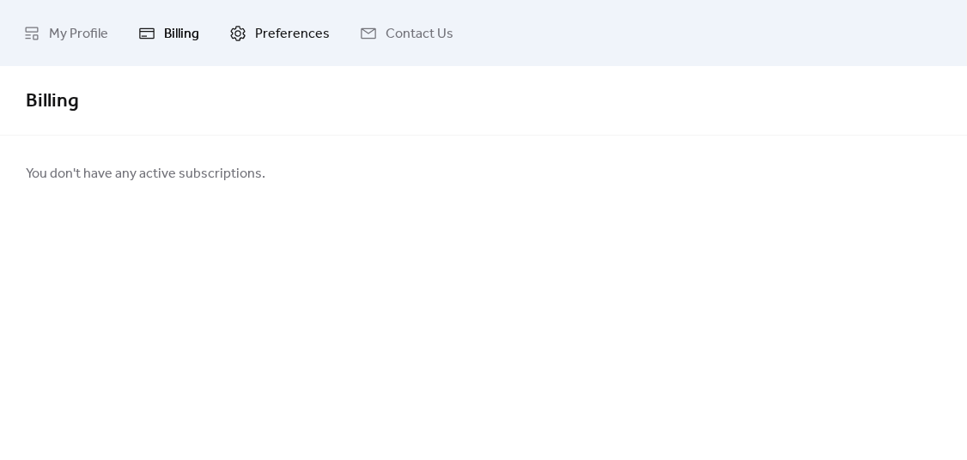
click at [268, 38] on span "Preferences" at bounding box center [292, 34] width 75 height 27
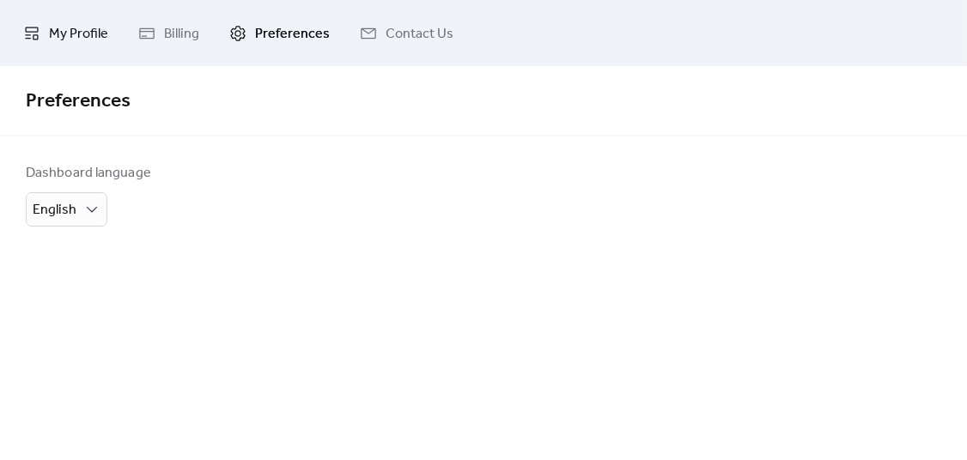
click at [75, 36] on span "My Profile" at bounding box center [78, 34] width 59 height 27
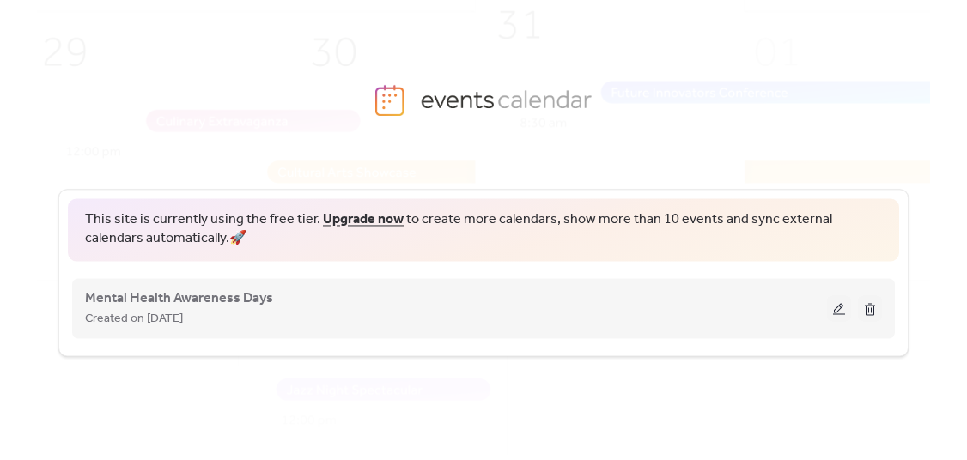
click at [839, 308] on button at bounding box center [839, 308] width 24 height 26
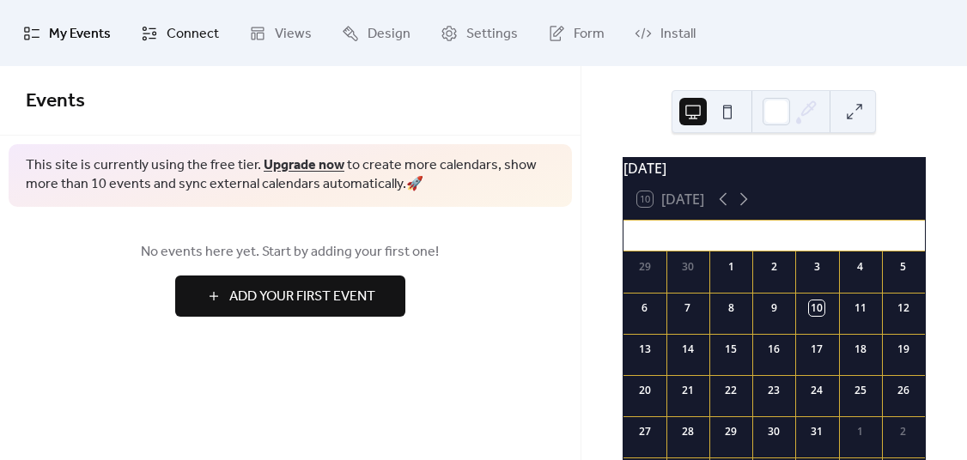
click at [191, 31] on span "Connect" at bounding box center [193, 34] width 52 height 27
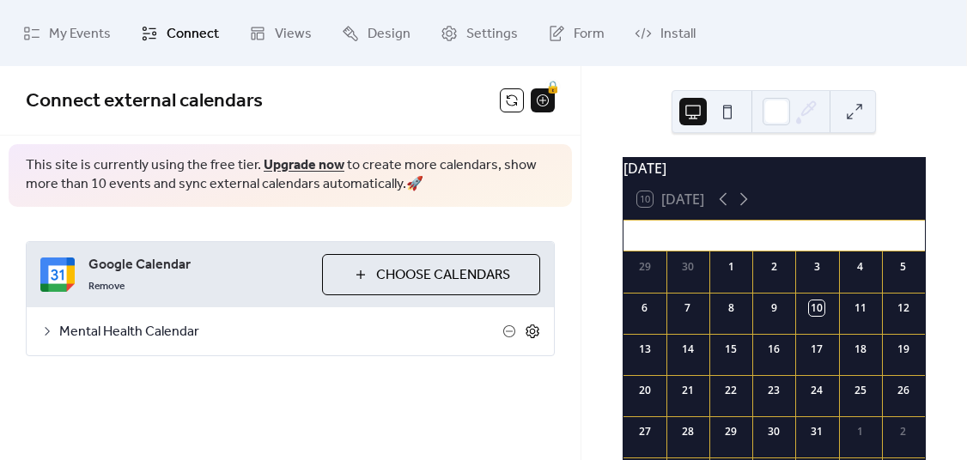
click at [532, 330] on icon at bounding box center [531, 331] width 15 height 15
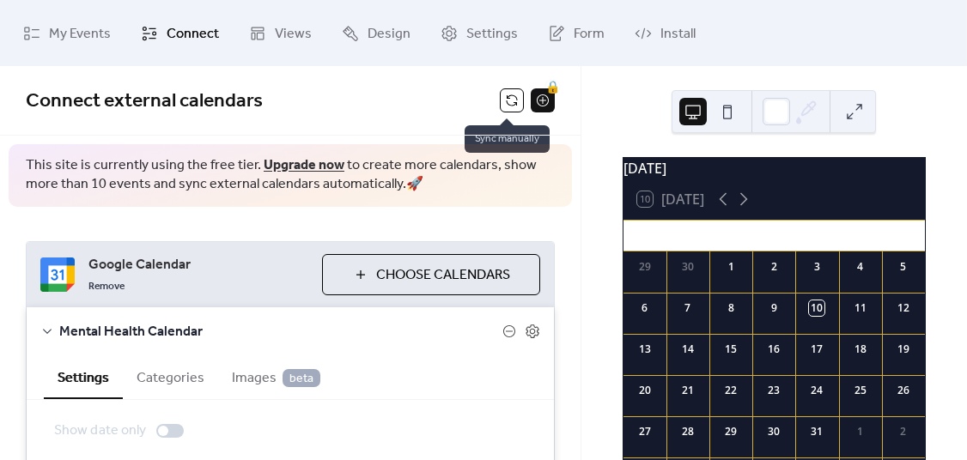
click at [507, 99] on button at bounding box center [512, 100] width 24 height 24
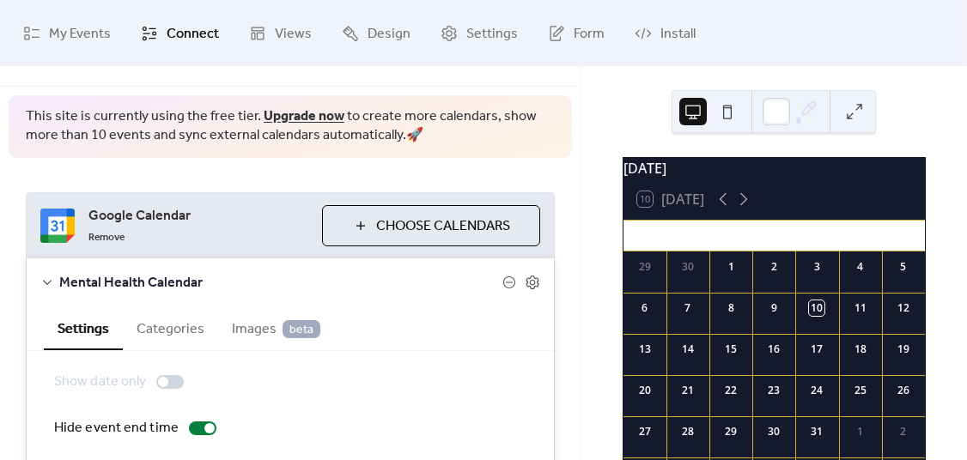
scroll to position [27, 0]
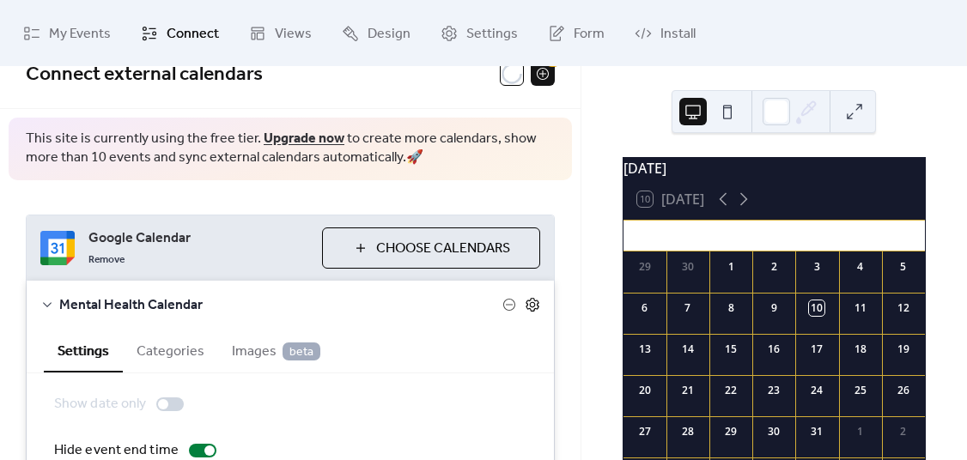
click at [525, 306] on icon at bounding box center [531, 304] width 15 height 15
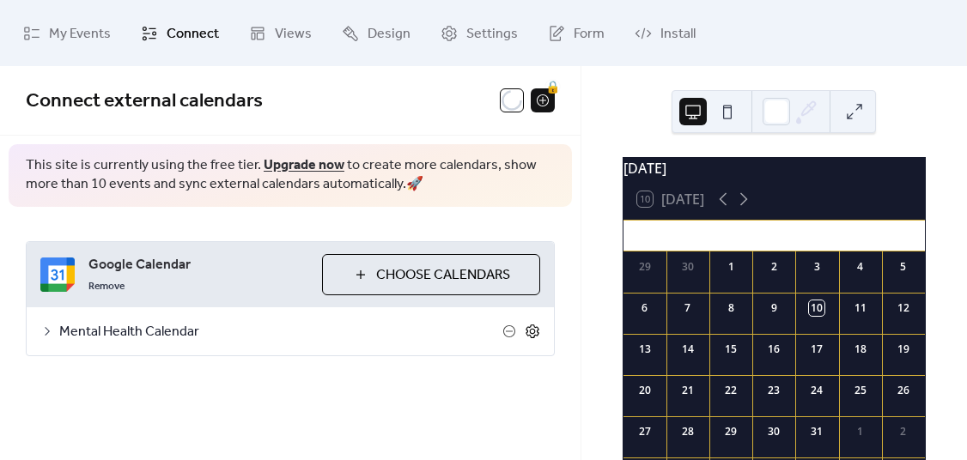
scroll to position [0, 0]
click at [508, 331] on icon at bounding box center [509, 331] width 14 height 14
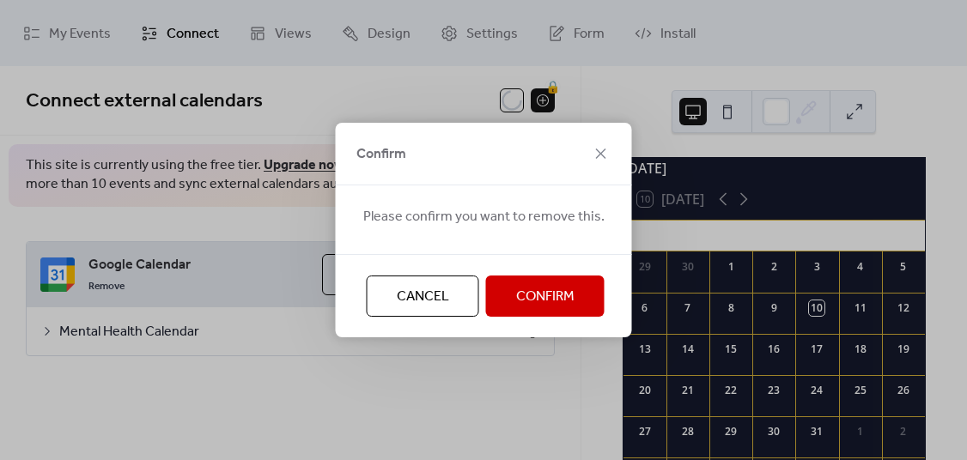
click at [428, 304] on span "Cancel" at bounding box center [423, 297] width 52 height 21
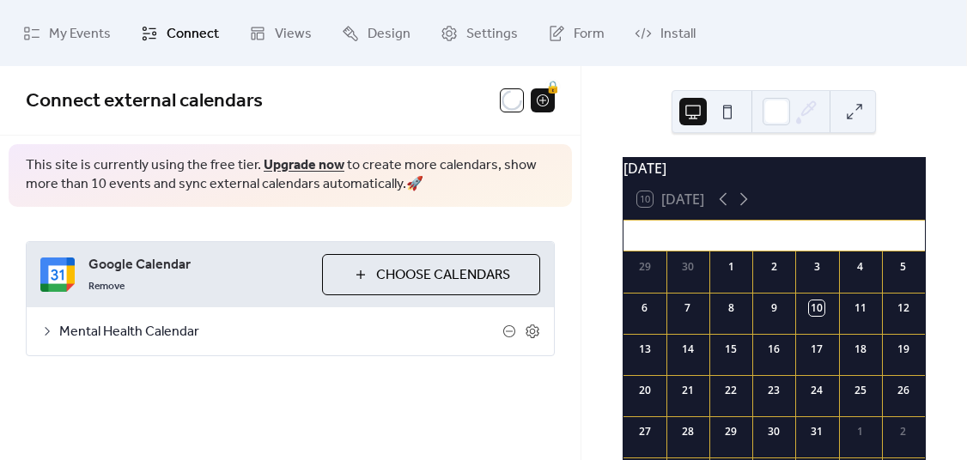
click at [90, 330] on span "Mental Health Calendar" at bounding box center [280, 332] width 443 height 21
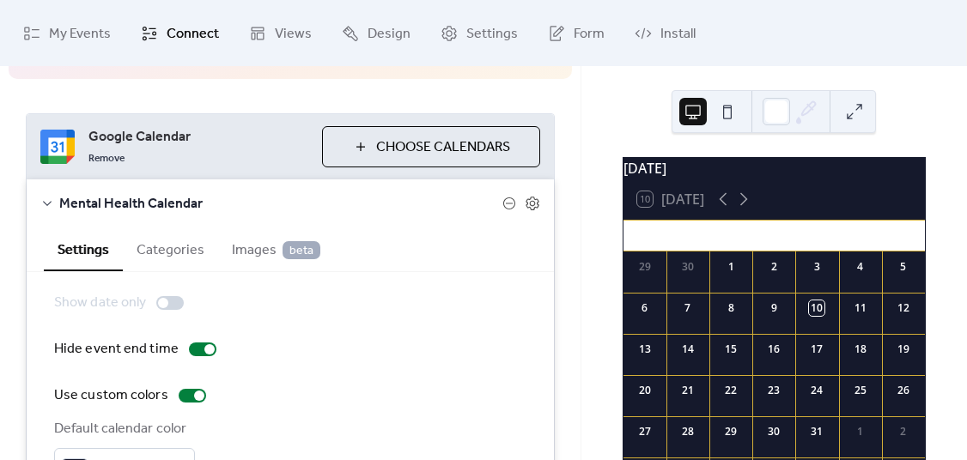
scroll to position [160, 0]
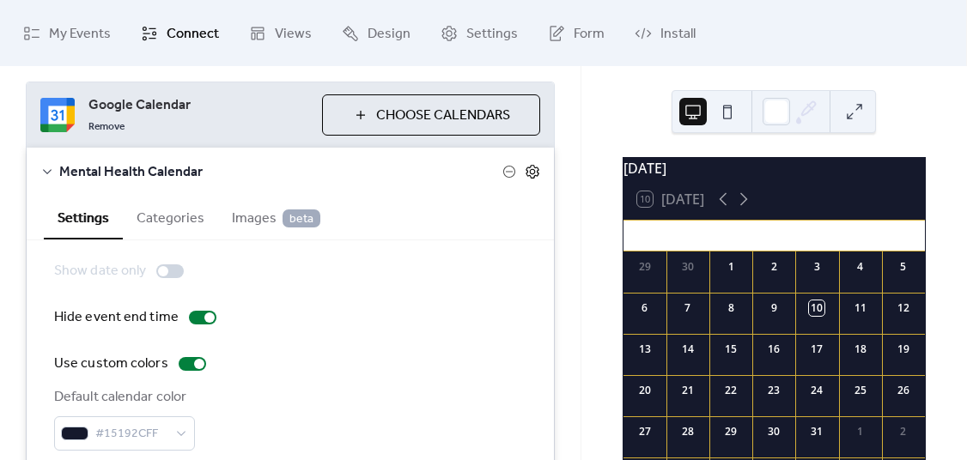
click at [524, 173] on icon at bounding box center [531, 171] width 15 height 15
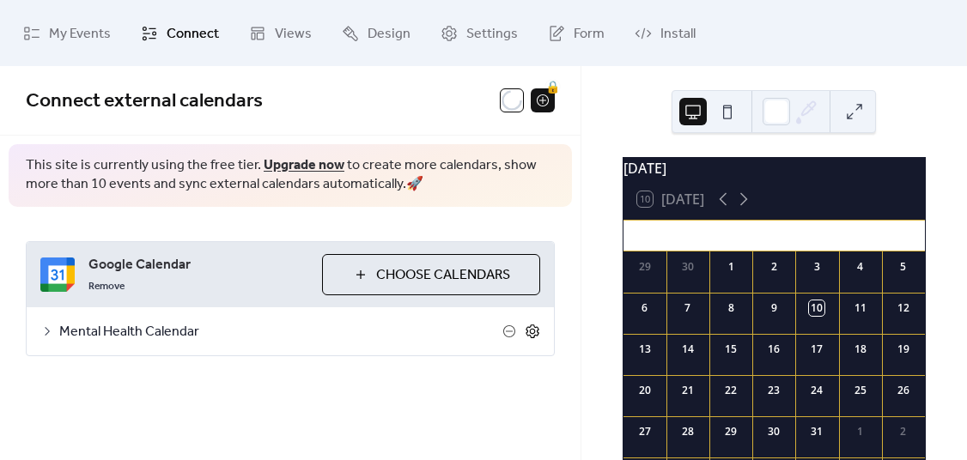
scroll to position [0, 0]
click at [455, 279] on span "Choose Calendars" at bounding box center [443, 275] width 134 height 21
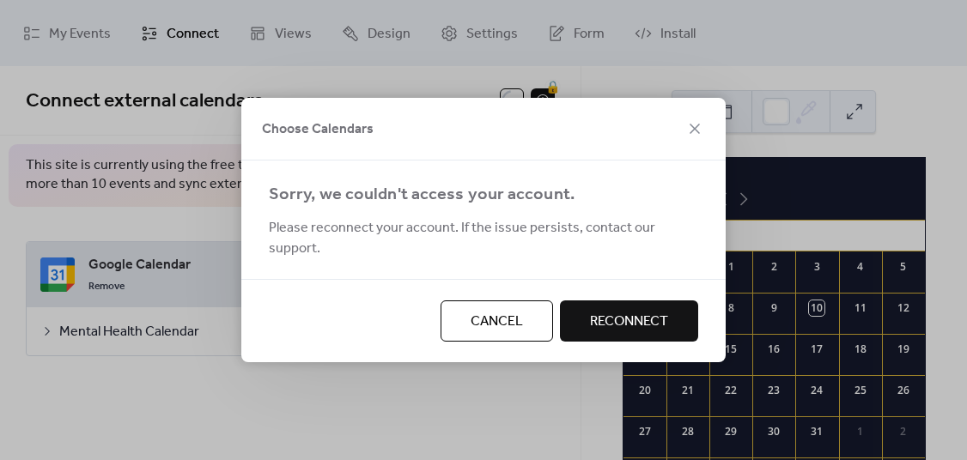
click at [621, 312] on span "Reconnect" at bounding box center [629, 322] width 78 height 21
click at [492, 318] on span "Cancel" at bounding box center [496, 322] width 52 height 21
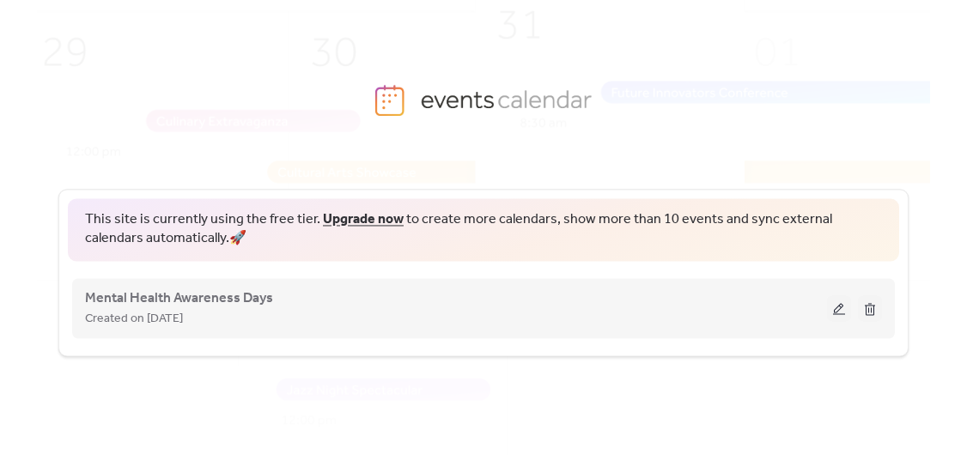
click at [839, 306] on button at bounding box center [839, 308] width 24 height 26
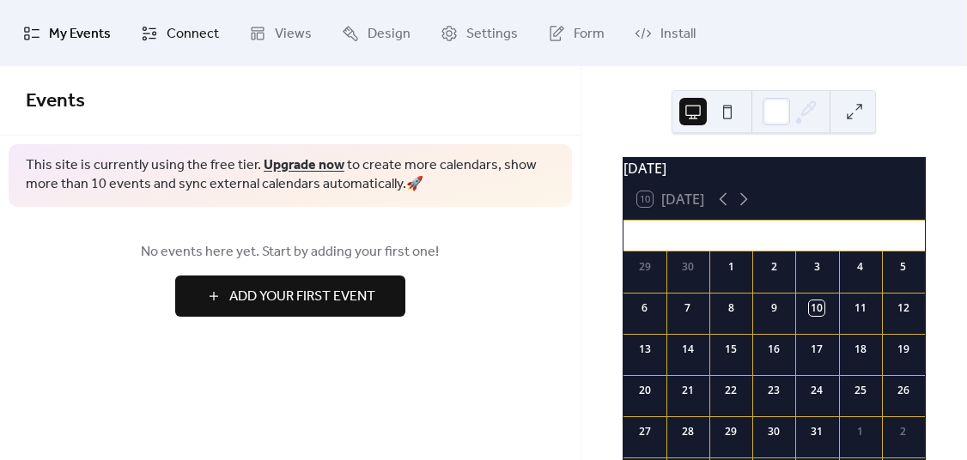
click at [174, 31] on span "Connect" at bounding box center [193, 34] width 52 height 27
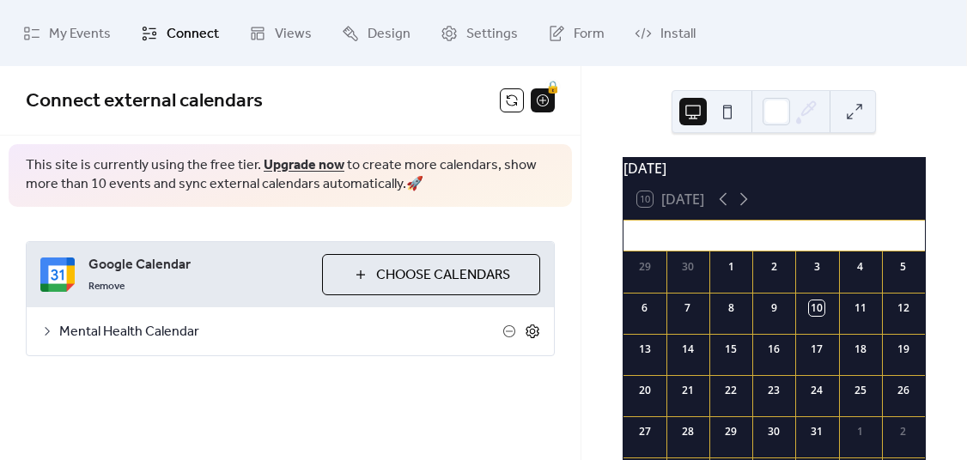
click at [535, 334] on icon at bounding box center [531, 331] width 15 height 15
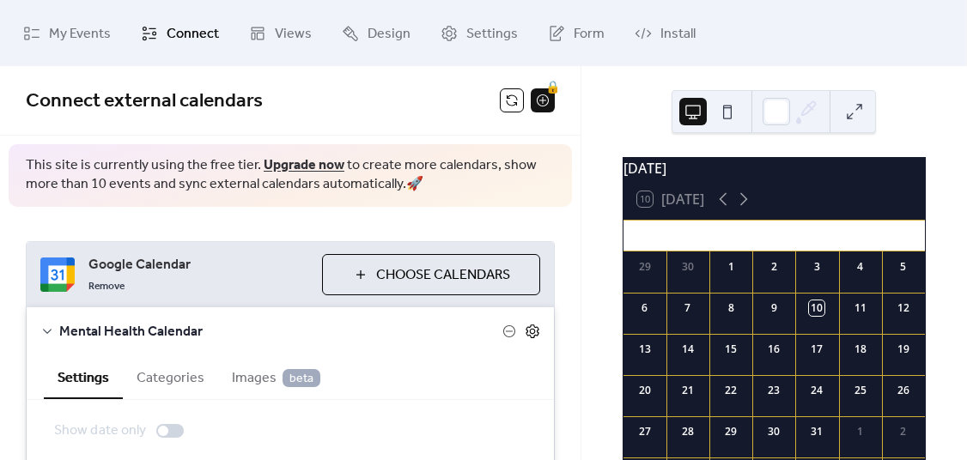
click at [529, 333] on icon at bounding box center [532, 331] width 6 height 6
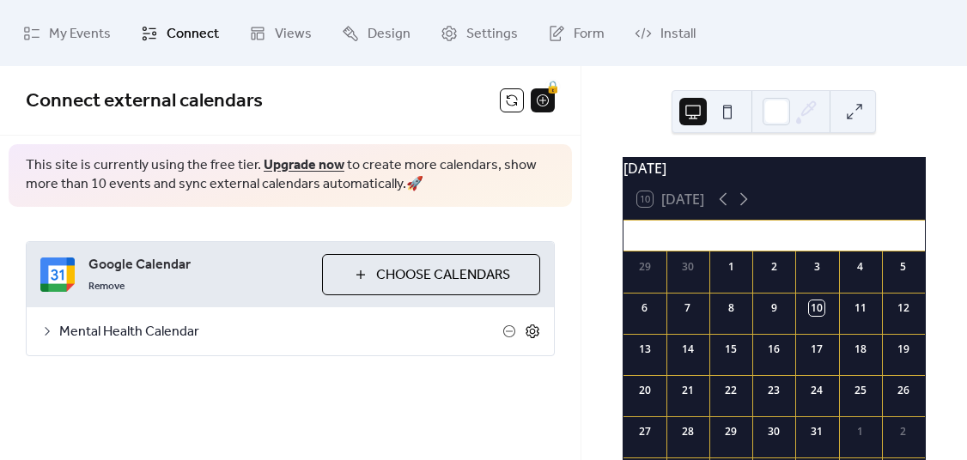
click at [525, 333] on icon at bounding box center [531, 331] width 13 height 14
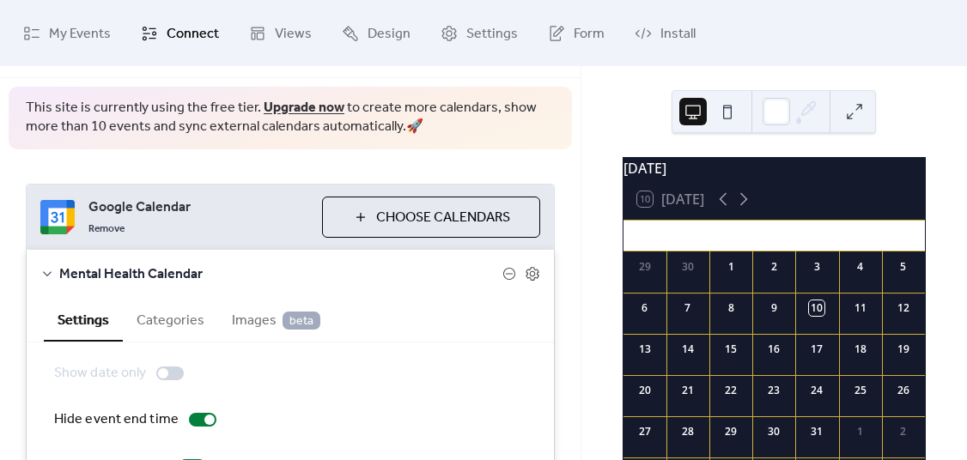
scroll to position [3, 0]
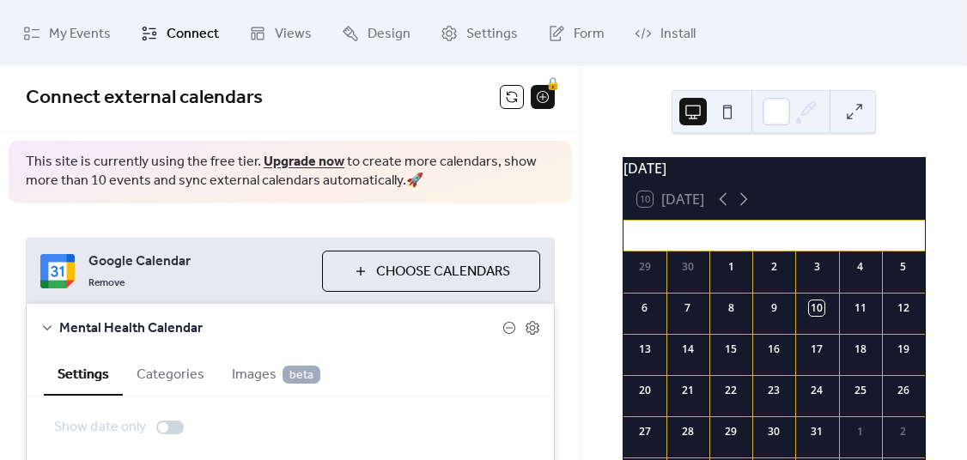
click at [406, 269] on span "Choose Calendars" at bounding box center [443, 272] width 134 height 21
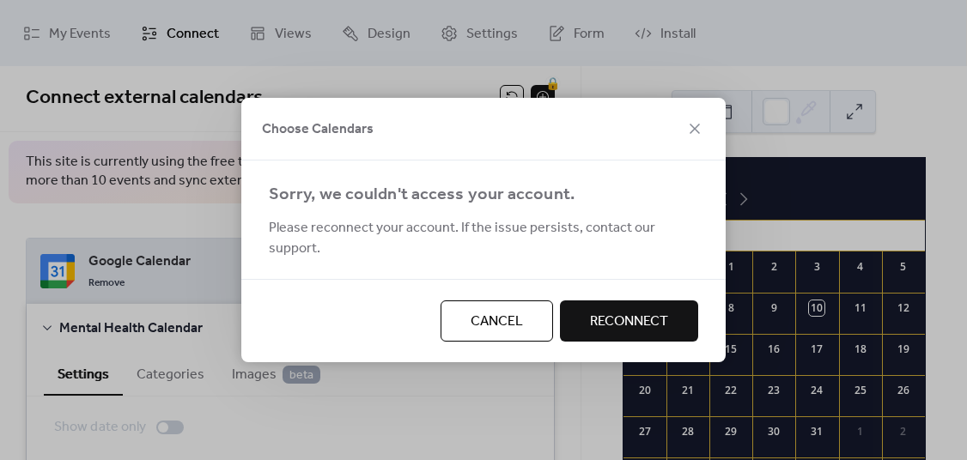
click at [609, 318] on span "Reconnect" at bounding box center [629, 322] width 78 height 21
click at [696, 136] on icon at bounding box center [694, 128] width 21 height 21
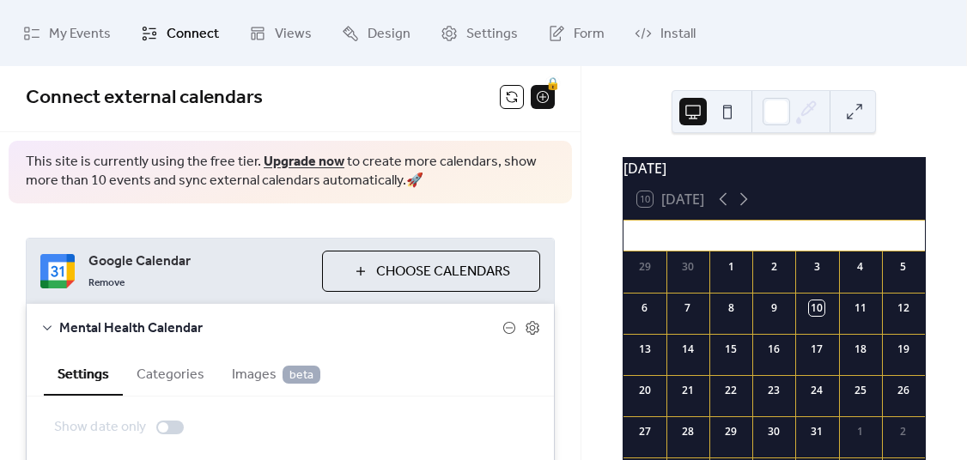
click at [418, 271] on span "Choose Calendars" at bounding box center [443, 272] width 134 height 21
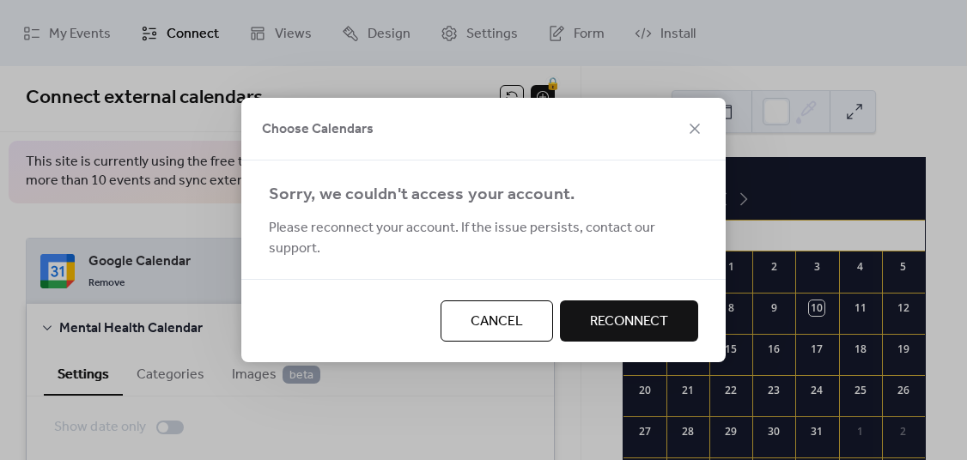
click at [605, 312] on span "Reconnect" at bounding box center [629, 322] width 78 height 21
click at [506, 315] on span "Cancel" at bounding box center [496, 322] width 52 height 21
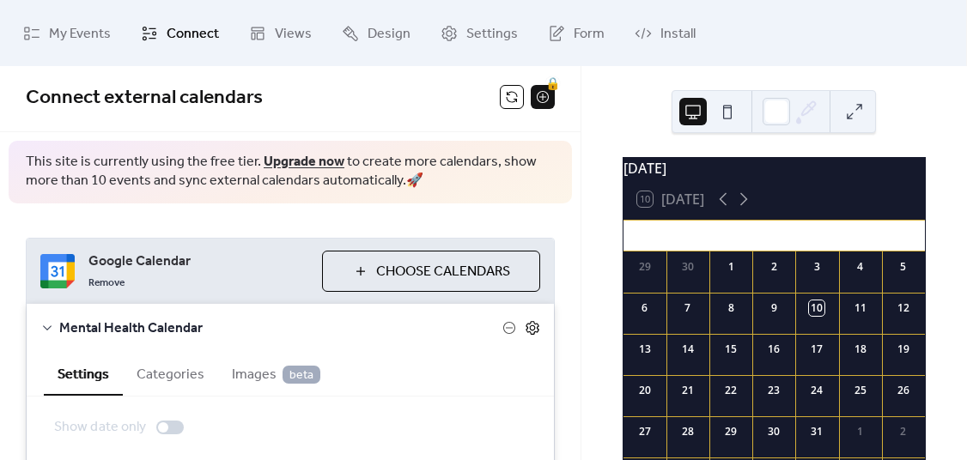
click at [524, 324] on icon at bounding box center [531, 327] width 15 height 15
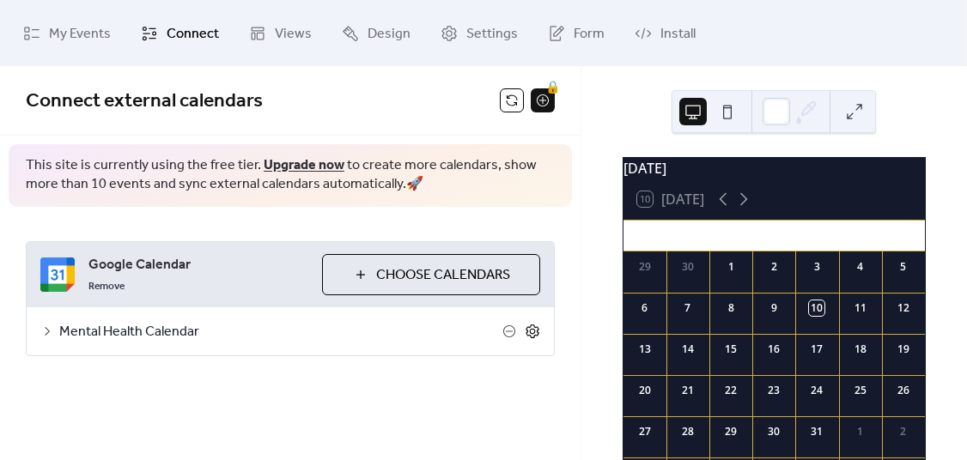
click at [531, 328] on icon at bounding box center [531, 331] width 15 height 15
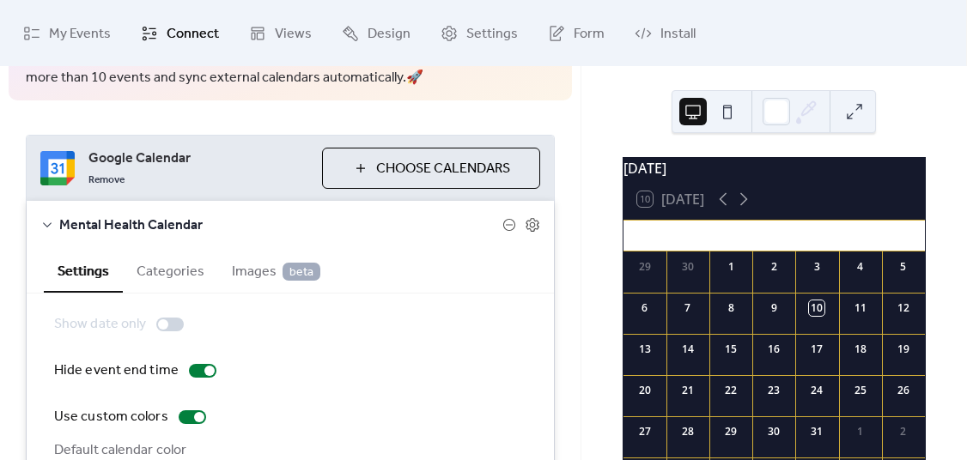
scroll to position [118, 0]
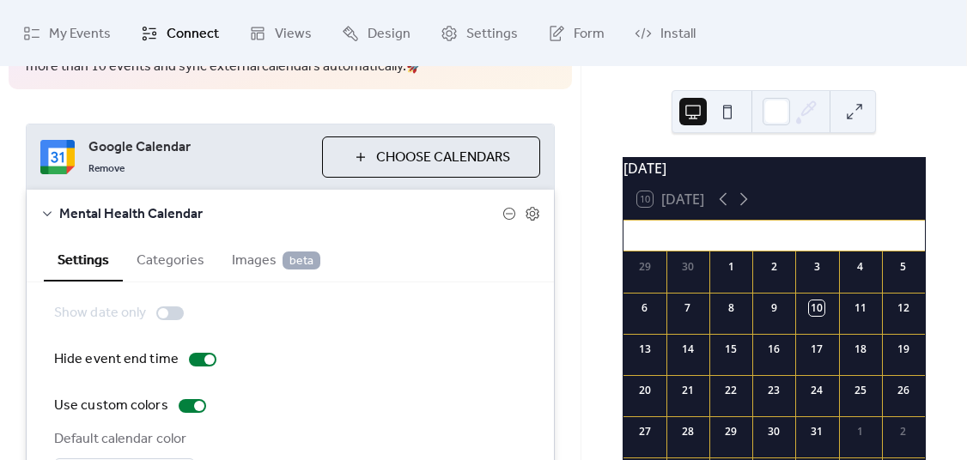
click at [433, 153] on span "Choose Calendars" at bounding box center [443, 158] width 134 height 21
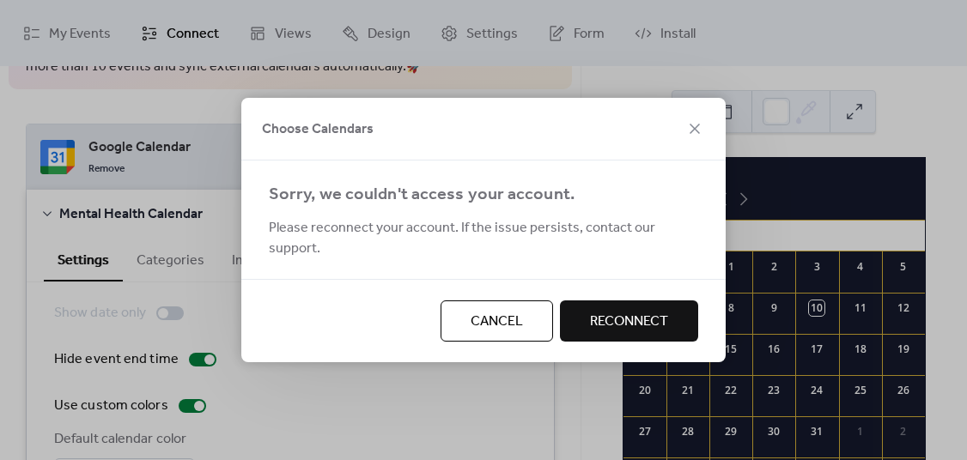
click at [633, 315] on span "Reconnect" at bounding box center [629, 322] width 78 height 21
click at [498, 312] on span "Cancel" at bounding box center [496, 322] width 52 height 21
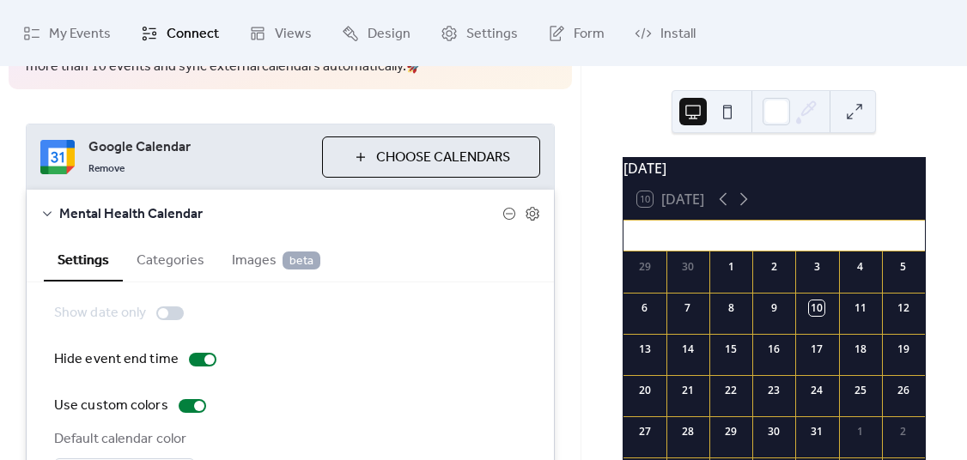
click at [390, 163] on span "Choose Calendars" at bounding box center [443, 158] width 134 height 21
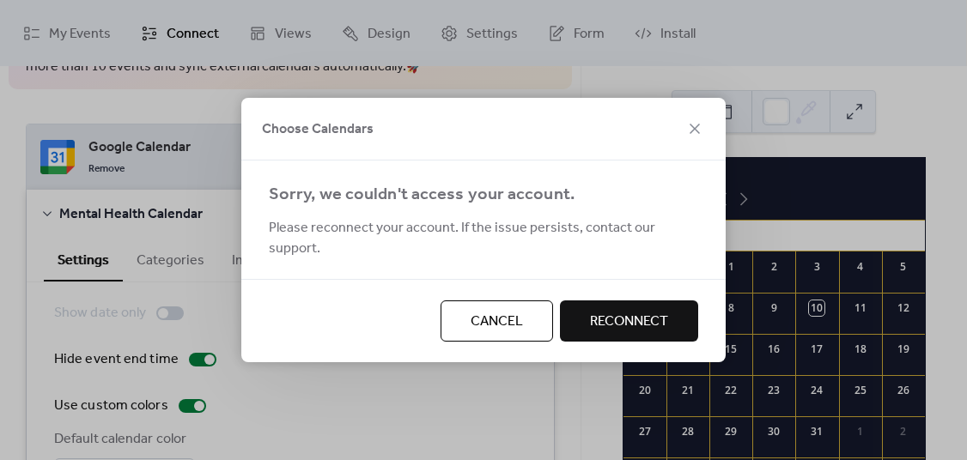
click at [616, 315] on span "Reconnect" at bounding box center [629, 322] width 78 height 21
click at [476, 312] on span "Cancel" at bounding box center [496, 322] width 52 height 21
